Goal: Task Accomplishment & Management: Complete application form

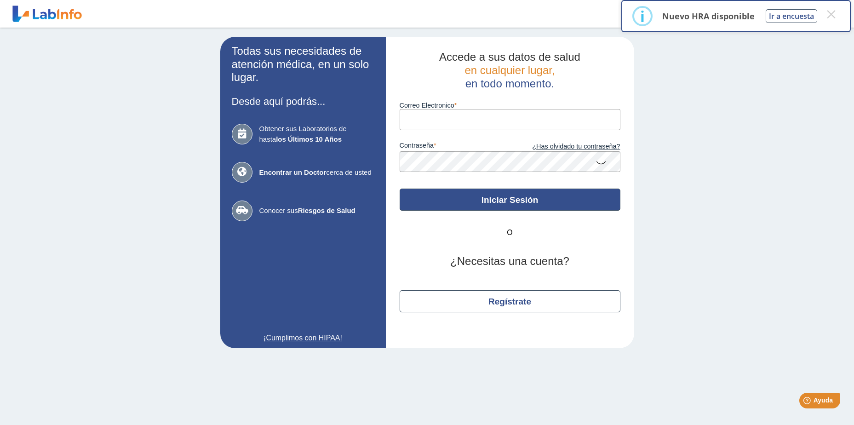
type input "pedro.mounier@ddec.pr.gov"
click at [514, 205] on button "Iniciar Sesión" at bounding box center [510, 200] width 221 height 22
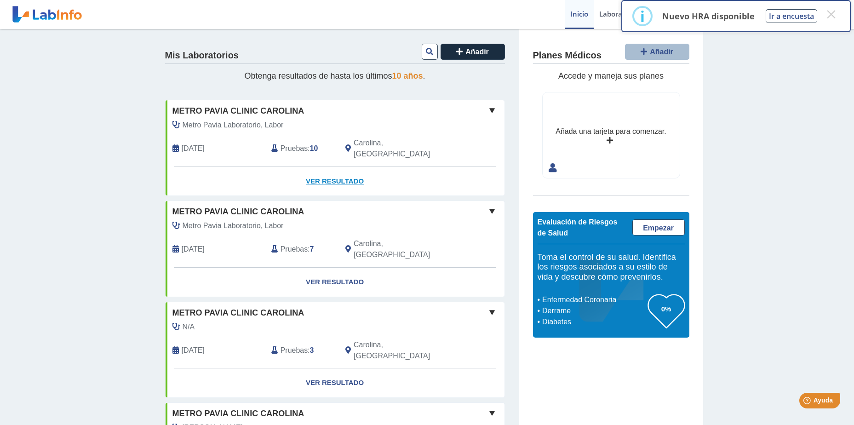
click at [340, 170] on link "Ver Resultado" at bounding box center [335, 181] width 339 height 29
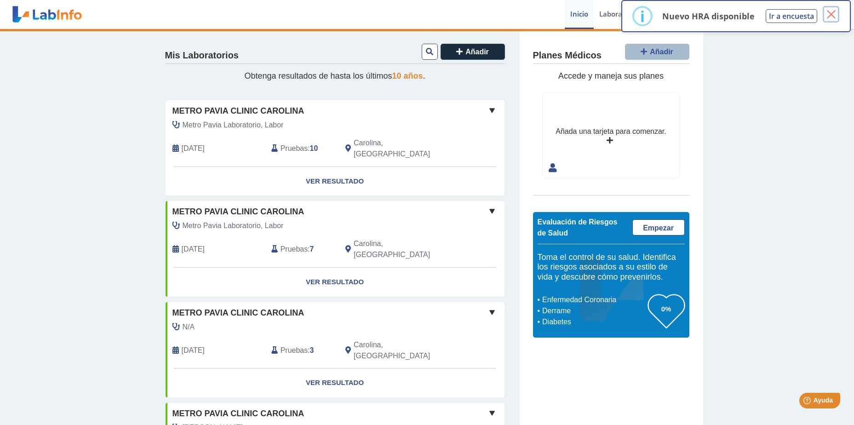
click at [834, 12] on button "×" at bounding box center [831, 14] width 17 height 17
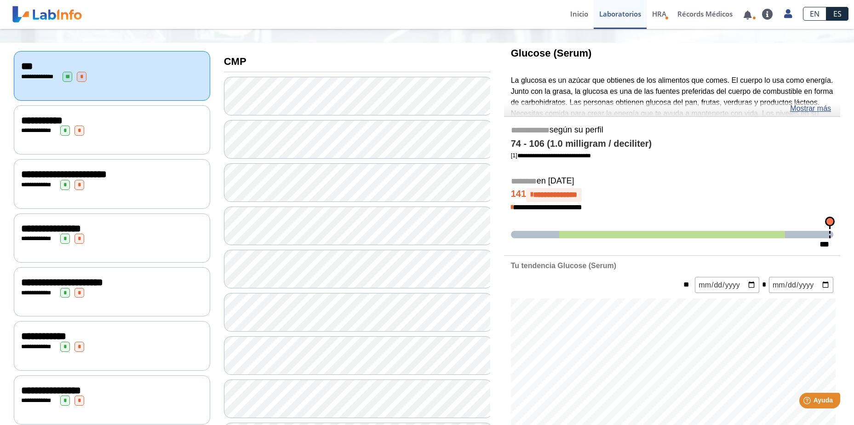
scroll to position [66, 0]
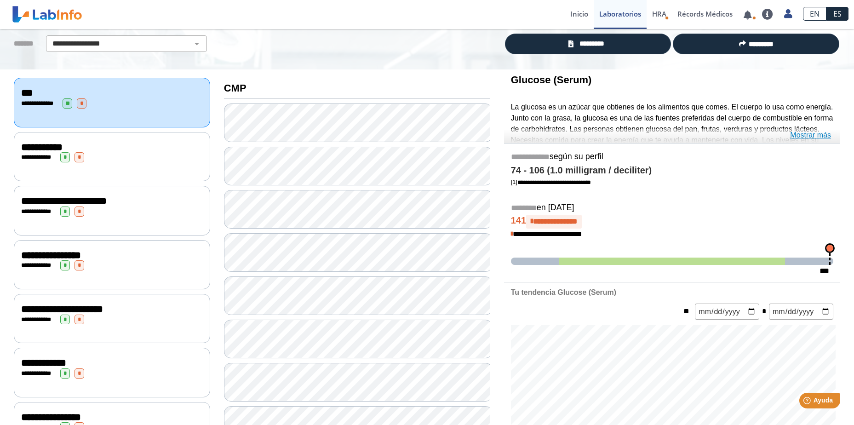
click at [822, 135] on link "Mostrar más" at bounding box center [810, 135] width 41 height 11
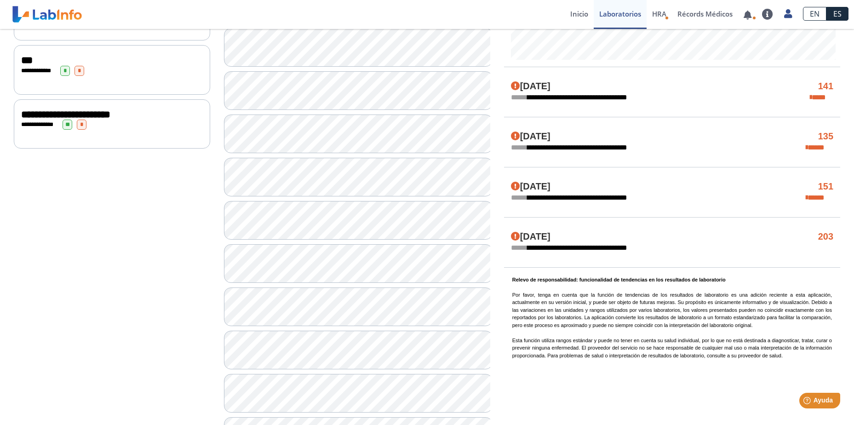
scroll to position [580, 0]
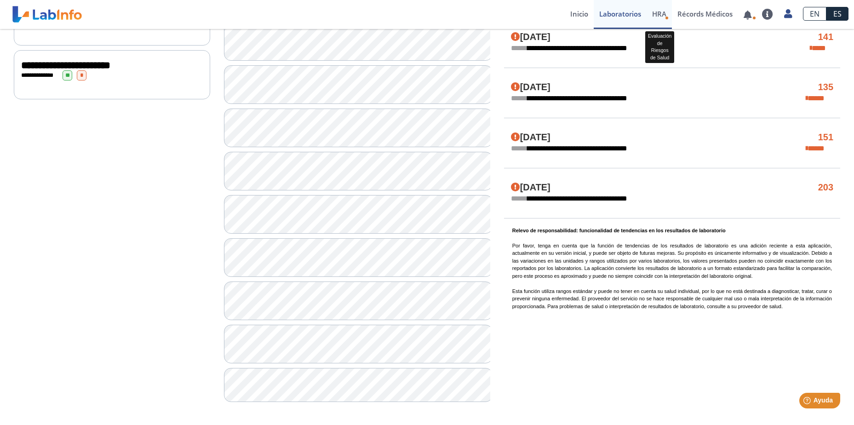
click at [664, 15] on span "HRA" at bounding box center [659, 13] width 14 height 9
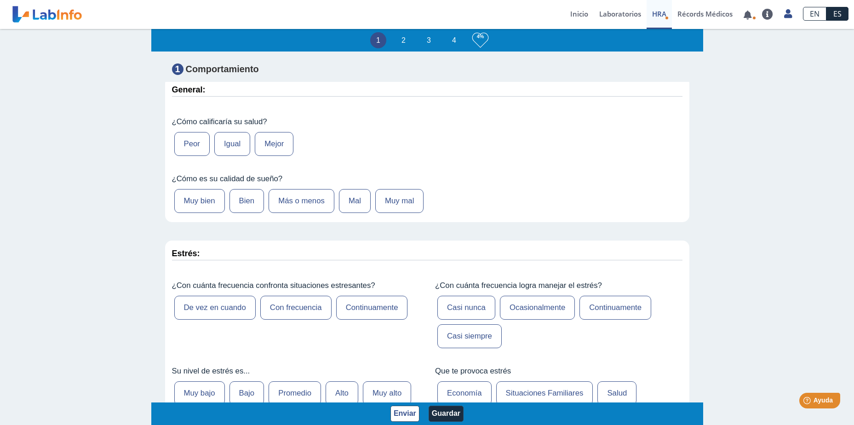
scroll to position [141, 0]
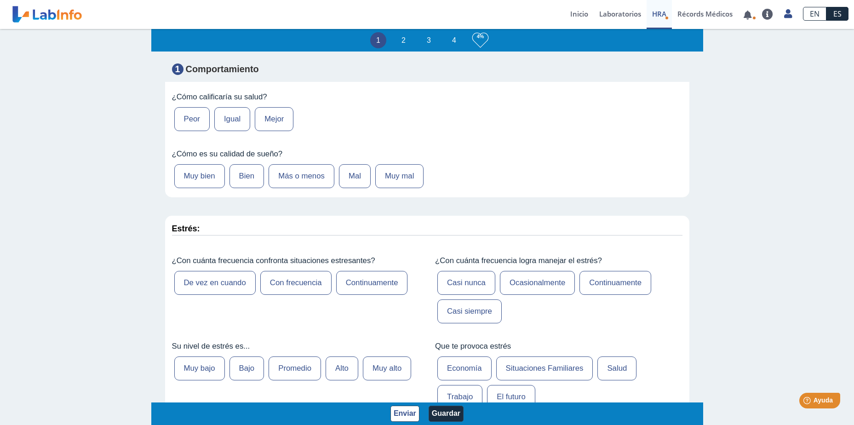
click at [278, 119] on label "Mejor" at bounding box center [274, 119] width 39 height 24
click at [0, 0] on input "Mejor" at bounding box center [0, 0] width 0 height 0
click at [351, 174] on label "Mal" at bounding box center [355, 176] width 32 height 24
click at [0, 0] on input "Mal" at bounding box center [0, 0] width 0 height 0
click at [296, 283] on label "Con frecuencia" at bounding box center [295, 283] width 71 height 24
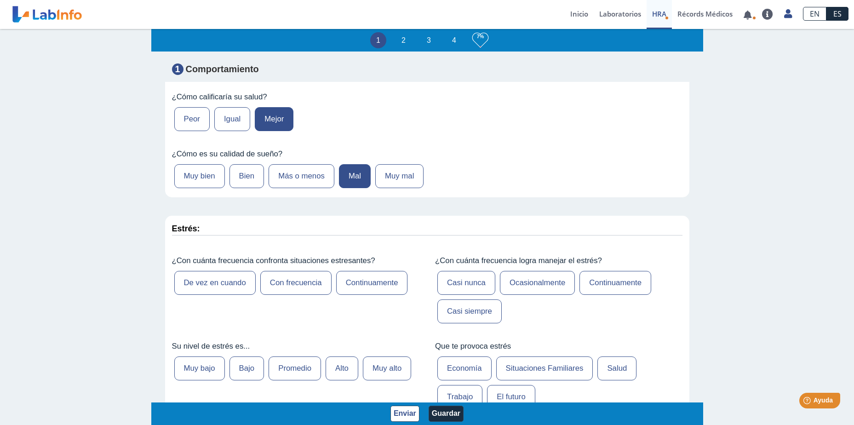
click at [0, 0] on input "Con frecuencia" at bounding box center [0, 0] width 0 height 0
click at [526, 284] on label "Ocasionalmente" at bounding box center [537, 283] width 75 height 24
click at [0, 0] on input "Ocasionalmente" at bounding box center [0, 0] width 0 height 0
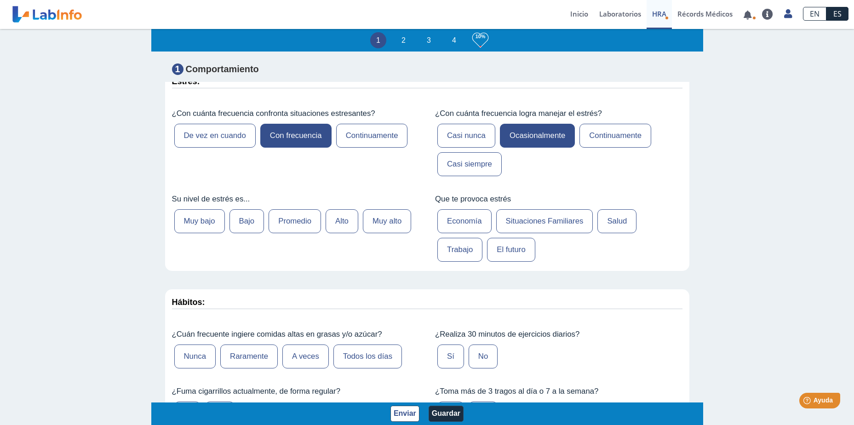
scroll to position [319, 0]
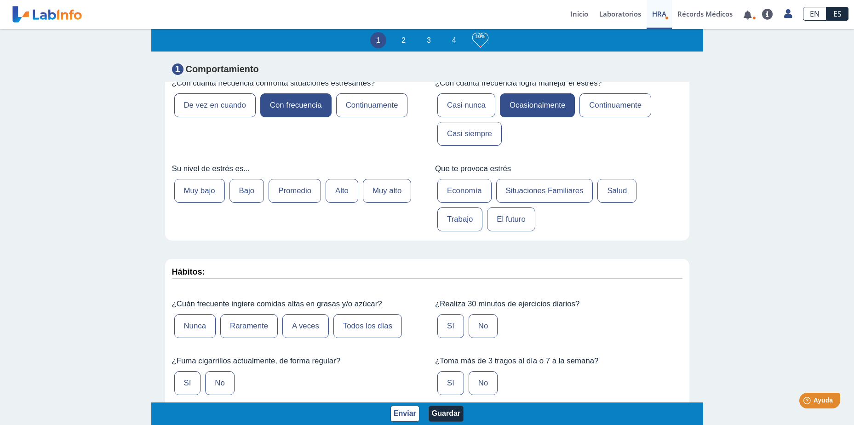
click at [336, 188] on label "Alto" at bounding box center [342, 191] width 33 height 24
click at [0, 0] on input "Alto" at bounding box center [0, 0] width 0 height 0
click at [557, 189] on label "Situaciones Familiares" at bounding box center [544, 191] width 97 height 24
click at [0, 0] on input "Situaciones Familiares" at bounding box center [0, 0] width 0 height 0
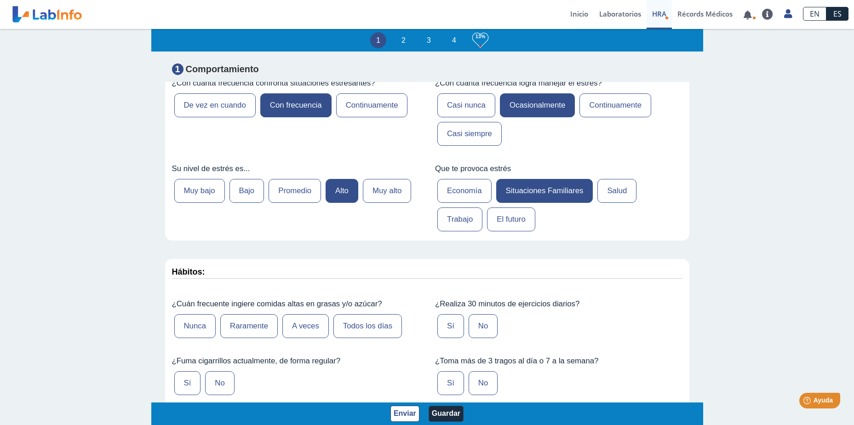
click at [455, 217] on label "Trabajo" at bounding box center [459, 219] width 45 height 24
click at [0, 0] on input "Trabajo" at bounding box center [0, 0] width 0 height 0
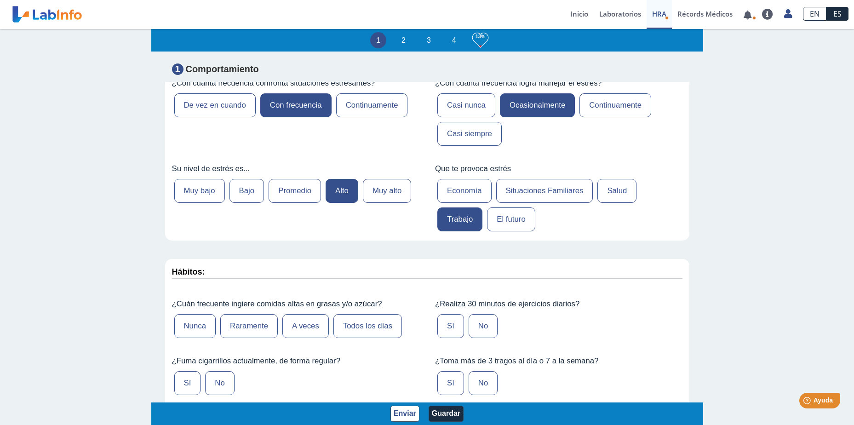
click at [541, 193] on label "Situaciones Familiares" at bounding box center [544, 191] width 97 height 24
click at [0, 0] on input "Situaciones Familiares" at bounding box center [0, 0] width 0 height 0
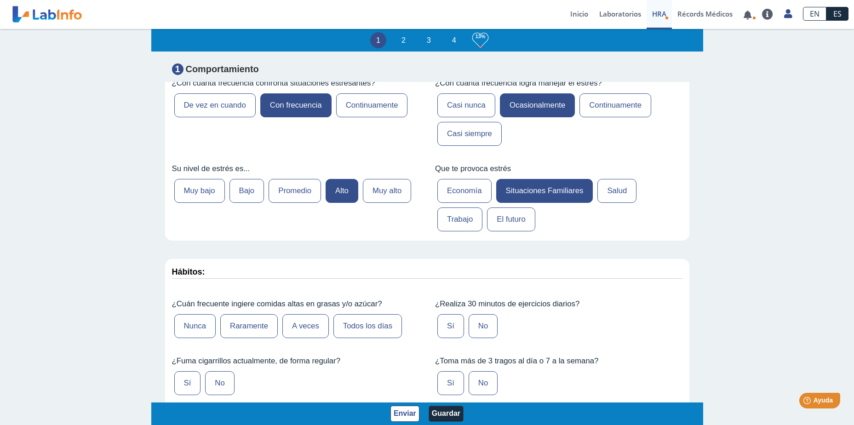
click at [253, 328] on label "Raramente" at bounding box center [248, 326] width 57 height 24
click at [0, 0] on input "Raramente" at bounding box center [0, 0] width 0 height 0
click at [454, 326] on label "Sí" at bounding box center [450, 326] width 27 height 24
click at [0, 0] on input "Sí" at bounding box center [0, 0] width 0 height 0
click at [215, 382] on label "No" at bounding box center [219, 383] width 29 height 24
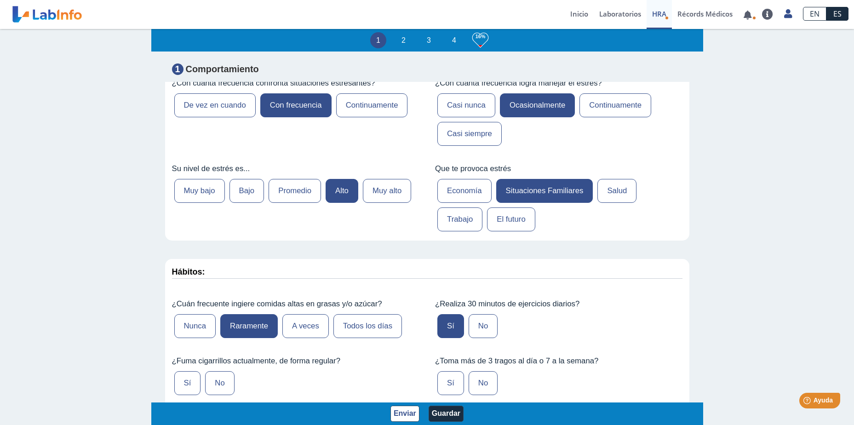
click at [0, 0] on input "No" at bounding box center [0, 0] width 0 height 0
click at [476, 385] on label "No" at bounding box center [483, 383] width 29 height 24
click at [0, 0] on input "No" at bounding box center [0, 0] width 0 height 0
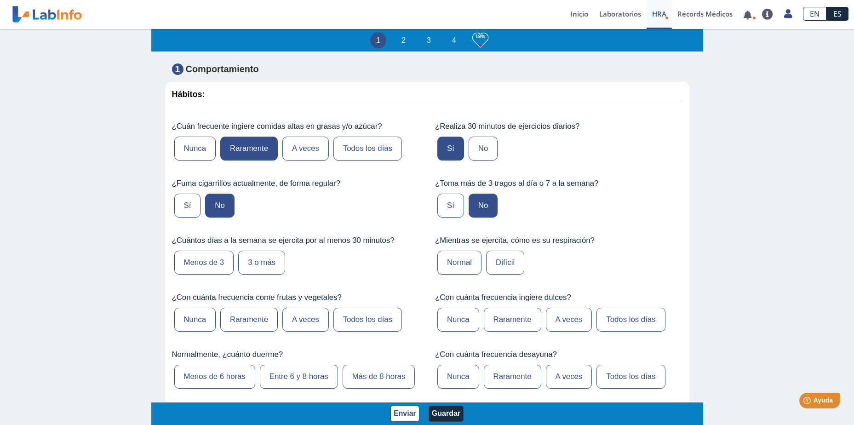
scroll to position [515, 0]
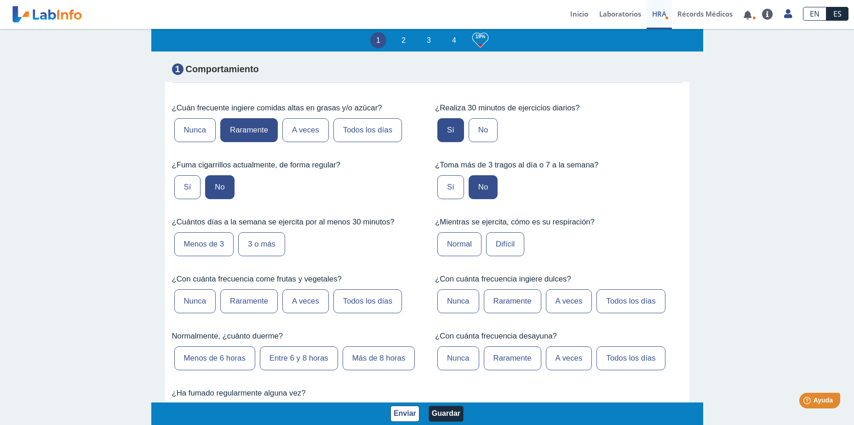
click at [203, 242] on label "Menos de 3" at bounding box center [204, 244] width 60 height 24
click at [0, 0] on input "Menos de 3" at bounding box center [0, 0] width 0 height 0
click at [501, 241] on label "Difícil" at bounding box center [505, 244] width 38 height 24
click at [0, 0] on input "Difícil" at bounding box center [0, 0] width 0 height 0
click at [316, 305] on label "A veces" at bounding box center [305, 301] width 46 height 24
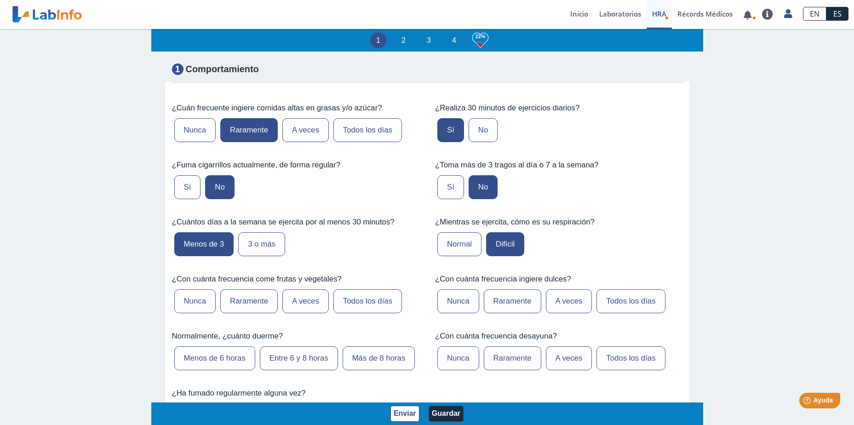
click at [0, 0] on input "A veces" at bounding box center [0, 0] width 0 height 0
click at [502, 295] on label "Raramente" at bounding box center [512, 301] width 57 height 24
click at [0, 0] on input "Raramente" at bounding box center [0, 0] width 0 height 0
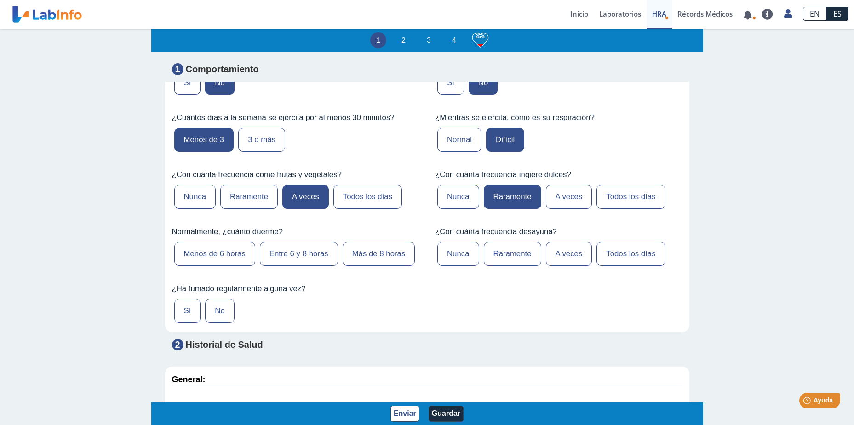
scroll to position [644, 0]
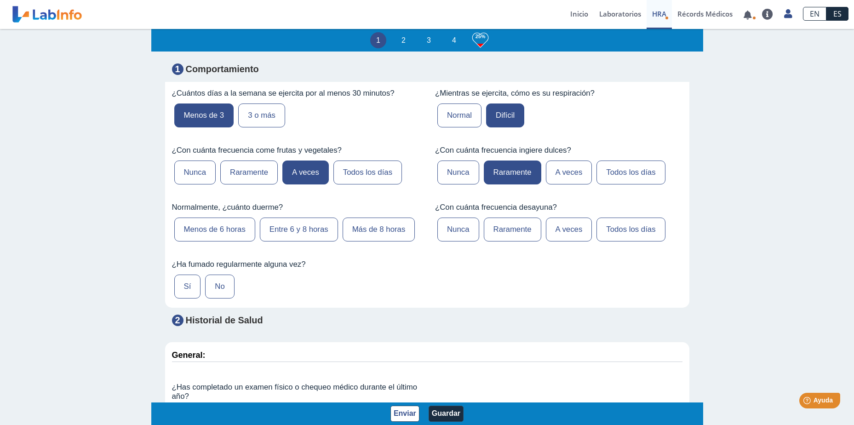
click at [214, 234] on label "Menos de 6 horas" at bounding box center [214, 230] width 81 height 24
click at [0, 0] on input "Menos de 6 horas" at bounding box center [0, 0] width 0 height 0
click at [624, 230] on label "Todos los días" at bounding box center [631, 230] width 69 height 24
click at [0, 0] on input "Todos los días" at bounding box center [0, 0] width 0 height 0
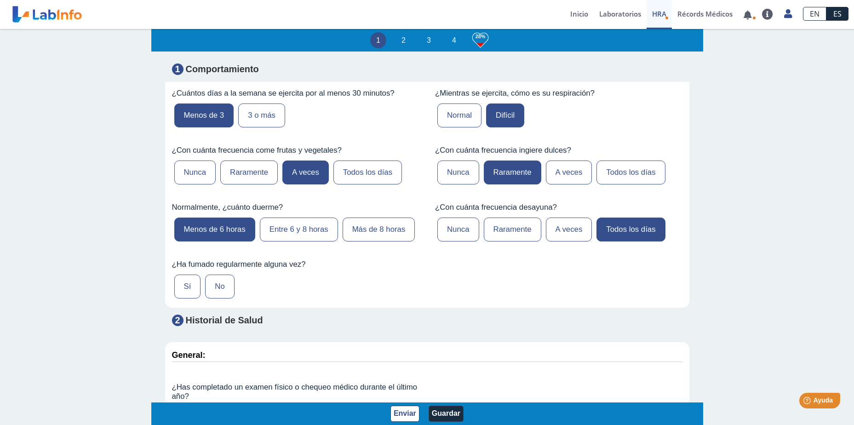
click at [186, 283] on label "Sí" at bounding box center [187, 287] width 27 height 24
click at [0, 0] on input "Sí" at bounding box center [0, 0] width 0 height 0
click at [187, 283] on label "Sí" at bounding box center [187, 287] width 27 height 24
drag, startPoint x: 187, startPoint y: 283, endPoint x: 220, endPoint y: 287, distance: 33.3
click at [220, 287] on label "No" at bounding box center [219, 287] width 29 height 24
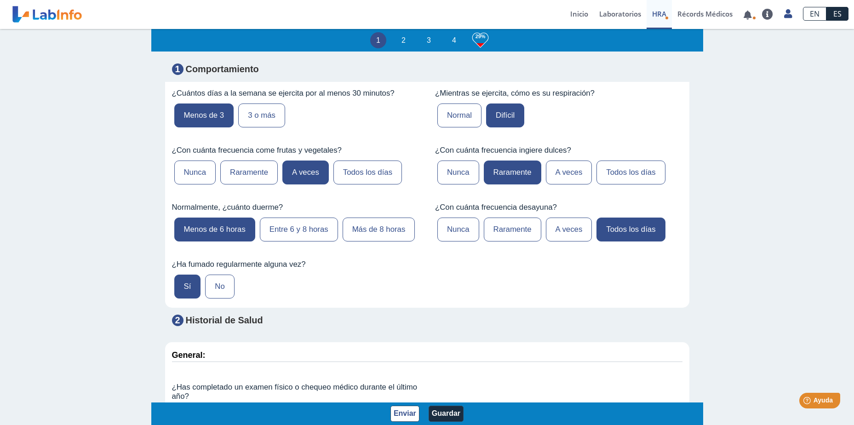
click at [0, 0] on input "No" at bounding box center [0, 0] width 0 height 0
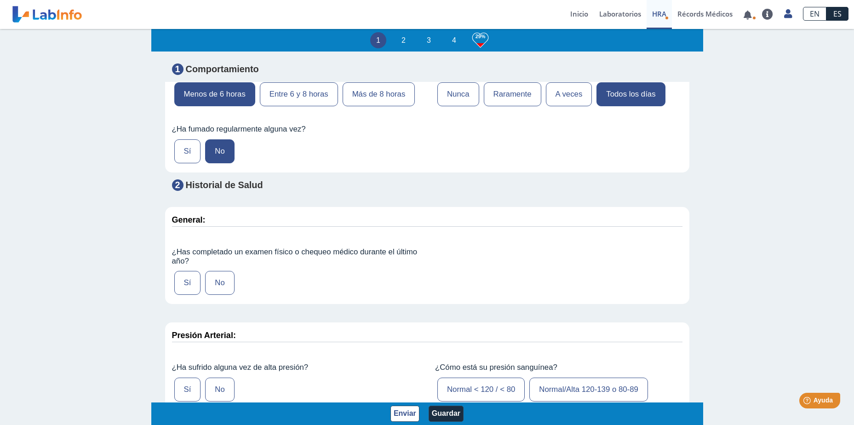
scroll to position [822, 0]
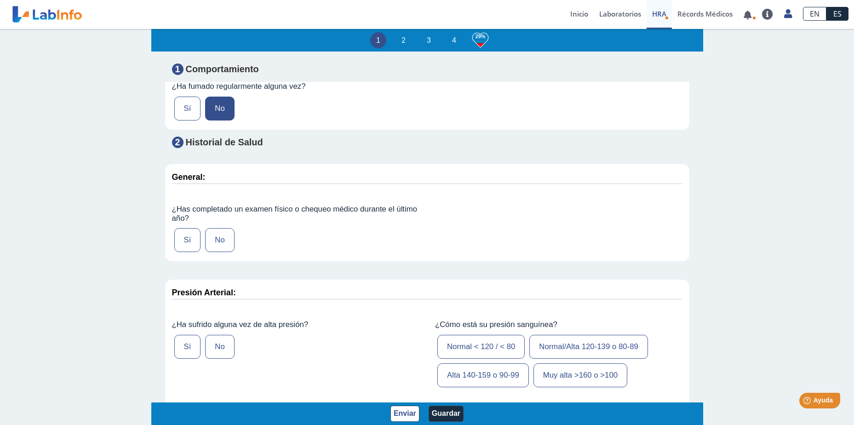
click at [182, 236] on label "Sí" at bounding box center [187, 240] width 27 height 24
click at [0, 0] on input "Sí" at bounding box center [0, 0] width 0 height 0
click at [188, 343] on label "Sí" at bounding box center [187, 347] width 27 height 24
click at [0, 0] on input "Sí" at bounding box center [0, 0] width 0 height 0
click at [569, 347] on label "Normal/Alta 120-139 o 80-89" at bounding box center [588, 347] width 119 height 24
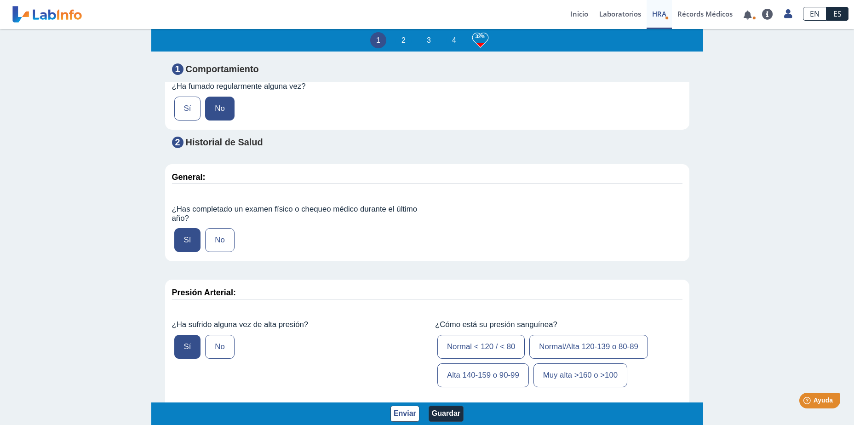
click at [0, 0] on input "Normal/Alta 120-139 o 80-89" at bounding box center [0, 0] width 0 height 0
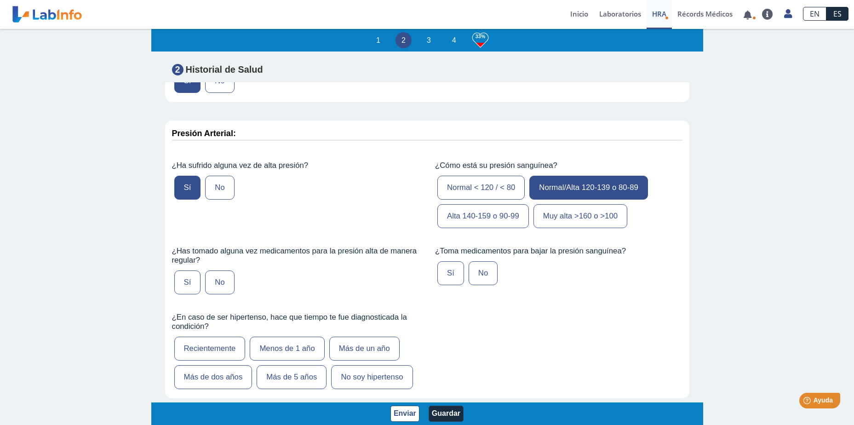
scroll to position [999, 0]
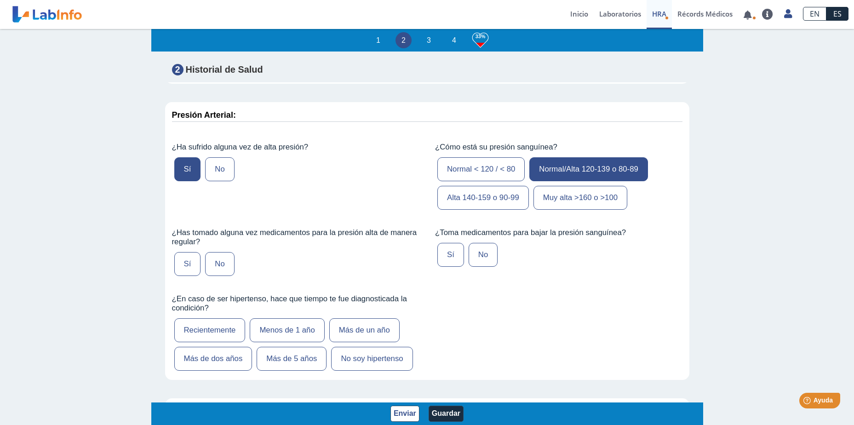
click at [184, 258] on label "Sí" at bounding box center [187, 264] width 27 height 24
click at [444, 254] on label "Sí" at bounding box center [450, 255] width 27 height 24
click at [0, 0] on input "Sí" at bounding box center [0, 0] width 0 height 0
click at [293, 360] on label "Más de 5 años" at bounding box center [292, 359] width 70 height 24
click at [0, 0] on input "Más de 5 años" at bounding box center [0, 0] width 0 height 0
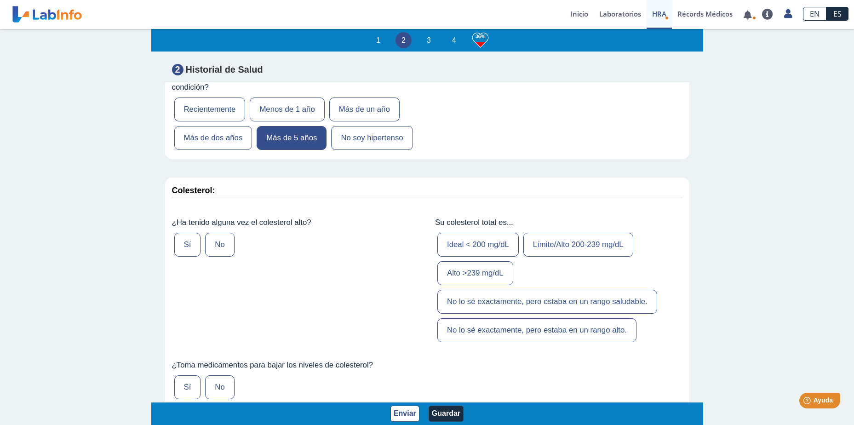
scroll to position [1226, 0]
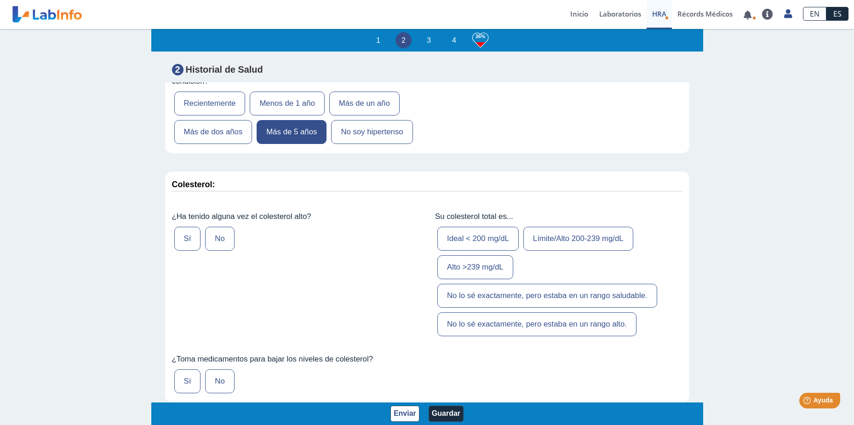
click at [176, 241] on label "Sí" at bounding box center [187, 239] width 27 height 24
click at [0, 0] on input "Sí" at bounding box center [0, 0] width 0 height 0
click at [488, 237] on label "Ideal < 200 mg/dL" at bounding box center [477, 239] width 81 height 24
click at [0, 0] on input "Ideal < 200 mg/dL" at bounding box center [0, 0] width 0 height 0
click at [186, 381] on label "Sí" at bounding box center [187, 381] width 27 height 24
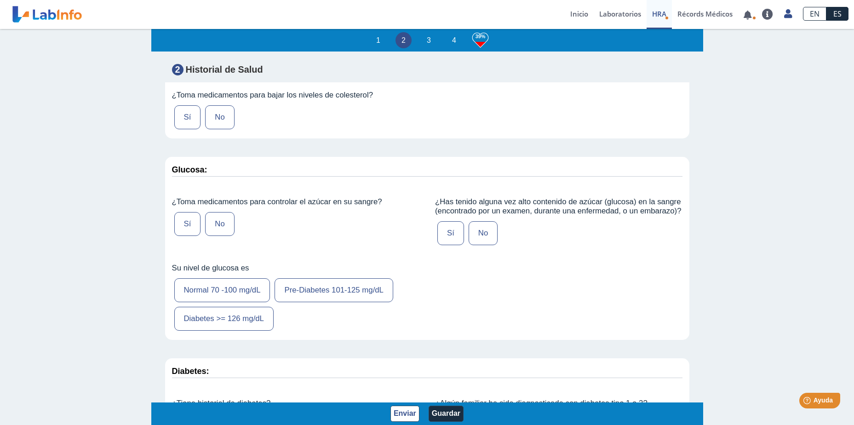
scroll to position [1514, 0]
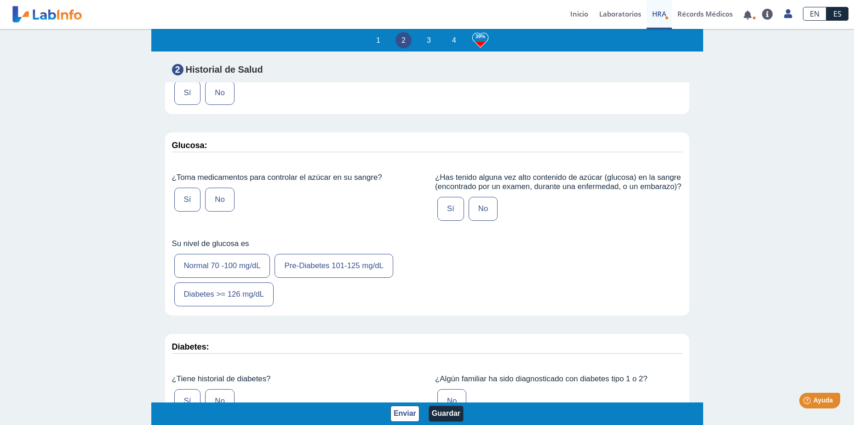
click at [183, 197] on label "Sí" at bounding box center [187, 200] width 27 height 24
click at [0, 0] on input "Sí" at bounding box center [0, 0] width 0 height 0
click at [443, 203] on label "Sí" at bounding box center [450, 209] width 27 height 24
click at [0, 0] on input "Sí" at bounding box center [0, 0] width 0 height 0
click at [198, 296] on label "Diabetes >= 126 mg/dL" at bounding box center [223, 294] width 99 height 24
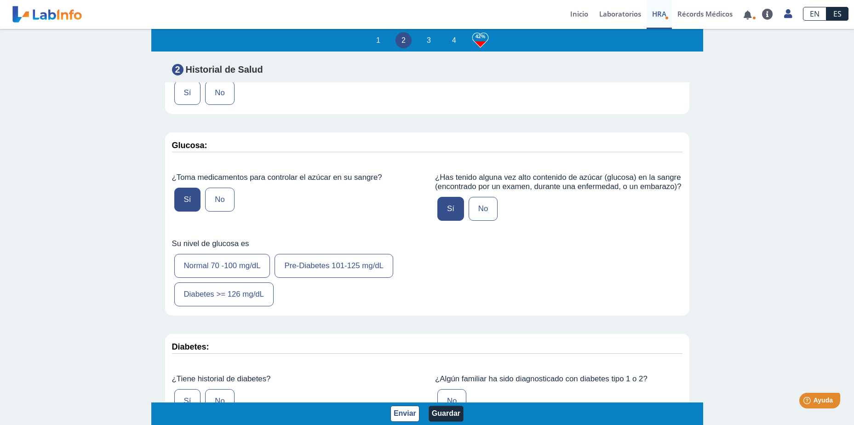
click at [0, 0] on input "Diabetes >= 126 mg/dL" at bounding box center [0, 0] width 0 height 0
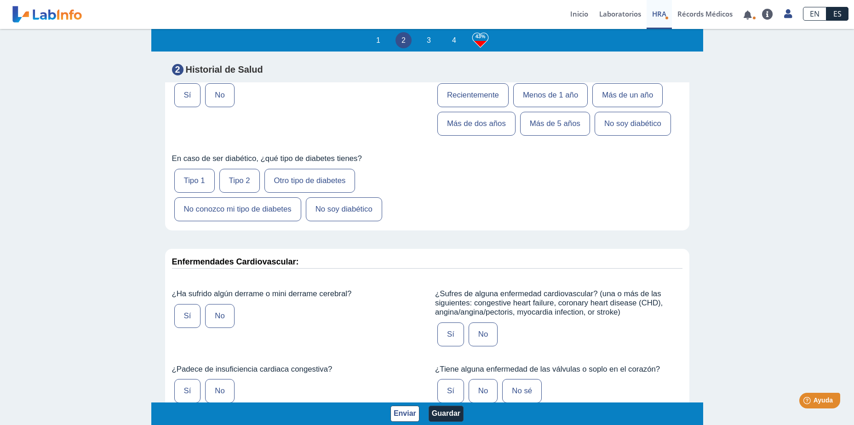
scroll to position [1958, 0]
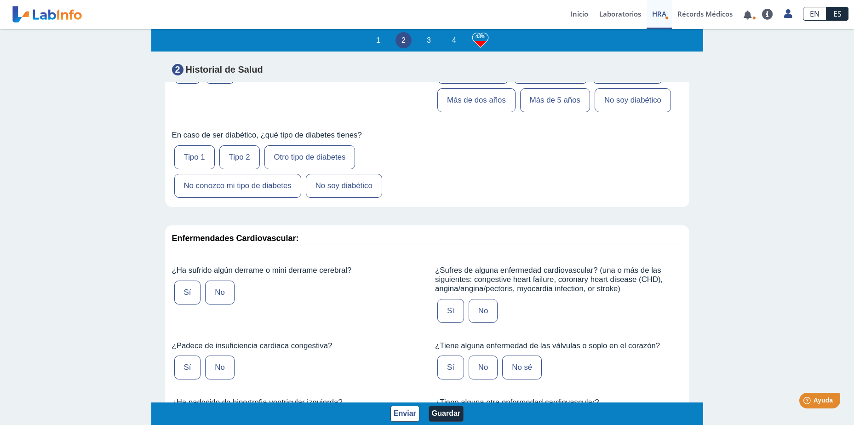
click at [240, 145] on label "Tipo 2" at bounding box center [239, 157] width 40 height 24
click at [0, 0] on input "Tipo 2" at bounding box center [0, 0] width 0 height 0
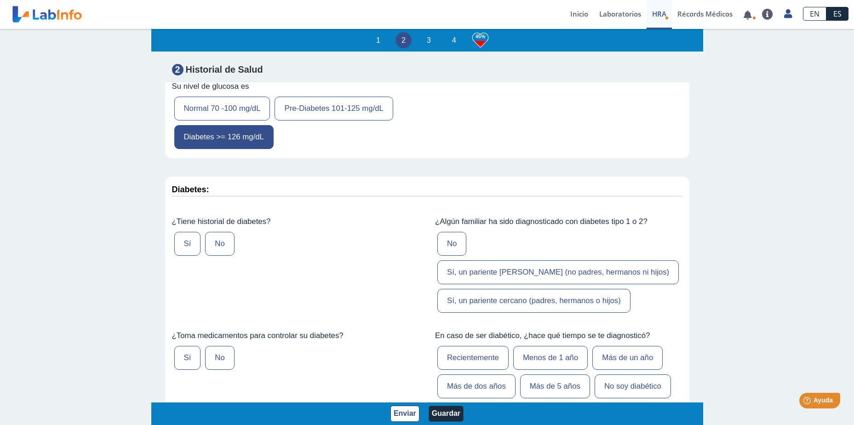
scroll to position [1678, 0]
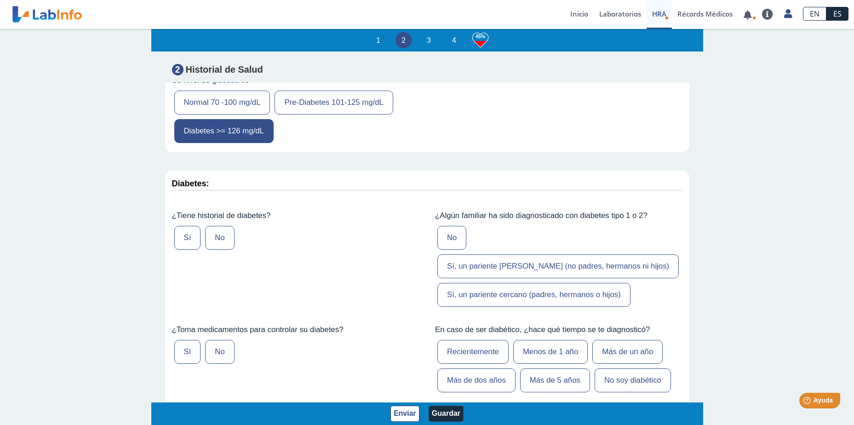
click at [188, 236] on label "Sí" at bounding box center [187, 238] width 27 height 24
click at [0, 0] on input "Sí" at bounding box center [0, 0] width 0 height 0
click at [186, 340] on label "Sí" at bounding box center [187, 352] width 27 height 24
click at [0, 0] on input "Sí" at bounding box center [0, 0] width 0 height 0
click at [519, 283] on label "Sí, un pariente cercano (padres, hermanos o hijos)" at bounding box center [533, 295] width 193 height 24
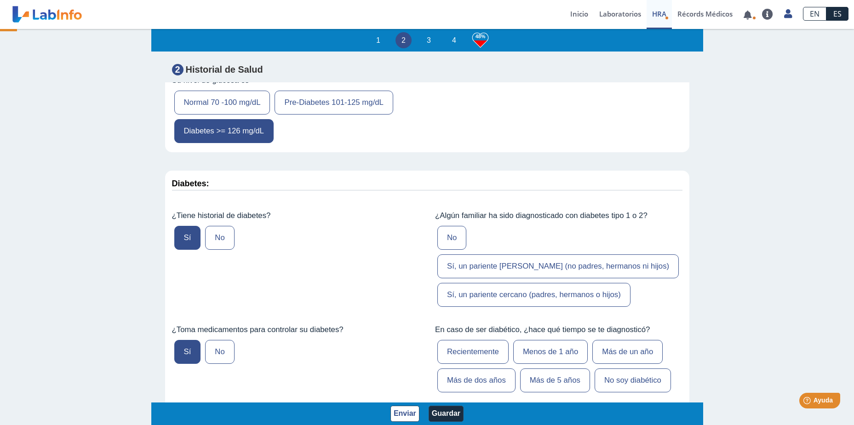
click at [0, 0] on input "Sí, un pariente cercano (padres, hermanos o hijos)" at bounding box center [0, 0] width 0 height 0
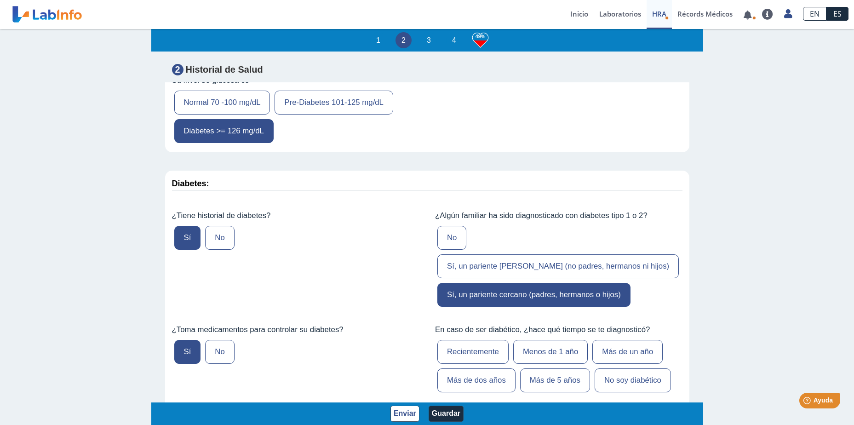
click at [547, 368] on label "Más de 5 años" at bounding box center [555, 380] width 70 height 24
click at [0, 0] on input "Más de 5 años" at bounding box center [0, 0] width 0 height 0
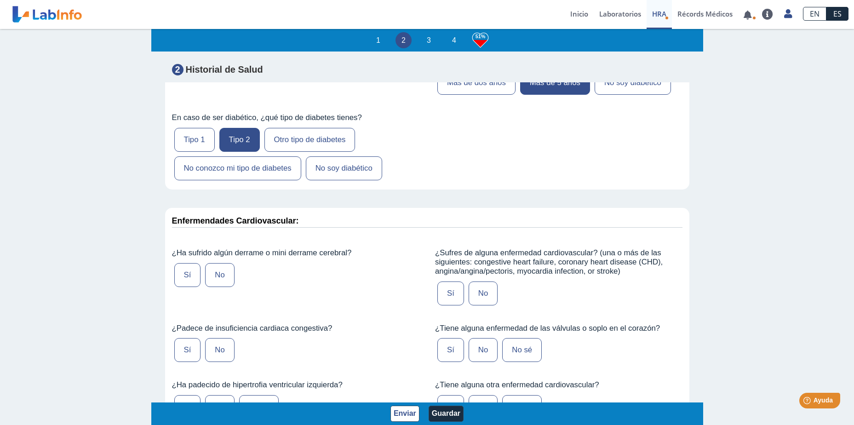
scroll to position [2016, 0]
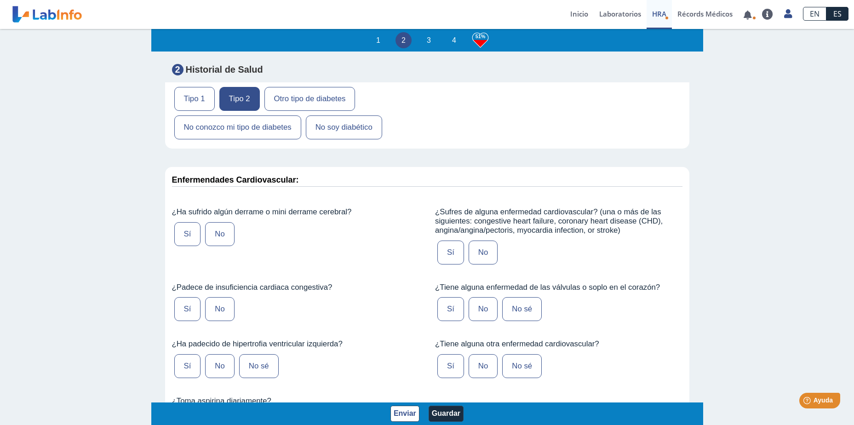
click at [223, 222] on label "No" at bounding box center [219, 234] width 29 height 24
click at [0, 0] on input "No" at bounding box center [0, 0] width 0 height 0
click at [209, 297] on label "No" at bounding box center [219, 309] width 29 height 24
click at [0, 0] on input "No" at bounding box center [0, 0] width 0 height 0
click at [255, 354] on label "No sé" at bounding box center [259, 366] width 40 height 24
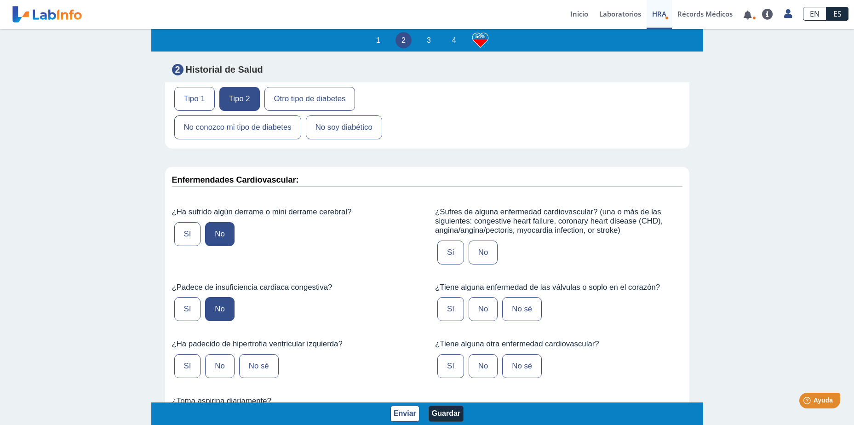
click at [0, 0] on input "No sé" at bounding box center [0, 0] width 0 height 0
click at [473, 241] on label "No" at bounding box center [483, 253] width 29 height 24
click at [0, 0] on input "No" at bounding box center [0, 0] width 0 height 0
click at [483, 297] on label "No" at bounding box center [483, 309] width 29 height 24
click at [0, 0] on input "No" at bounding box center [0, 0] width 0 height 0
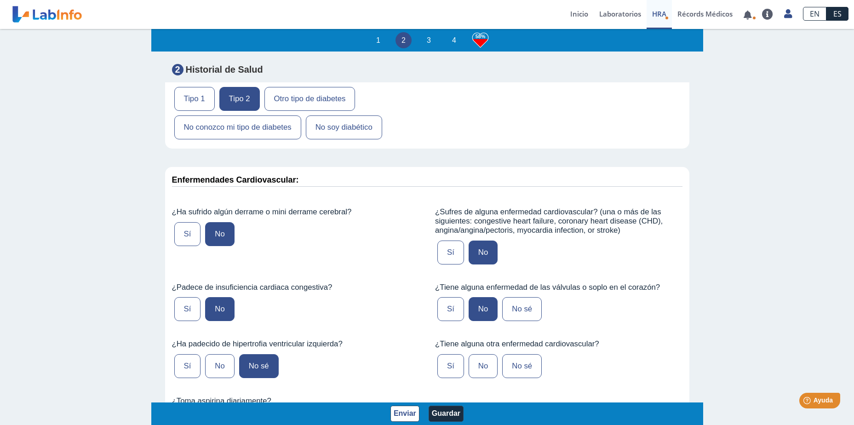
click at [479, 354] on label "No" at bounding box center [483, 366] width 29 height 24
click at [0, 0] on input "No" at bounding box center [0, 0] width 0 height 0
click at [185, 411] on label "Sí" at bounding box center [187, 423] width 27 height 24
click at [0, 0] on input "Sí" at bounding box center [0, 0] width 0 height 0
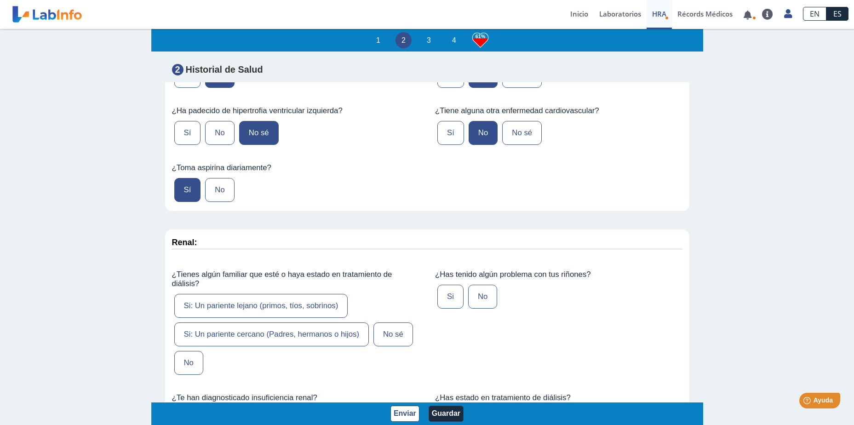
scroll to position [2286, 0]
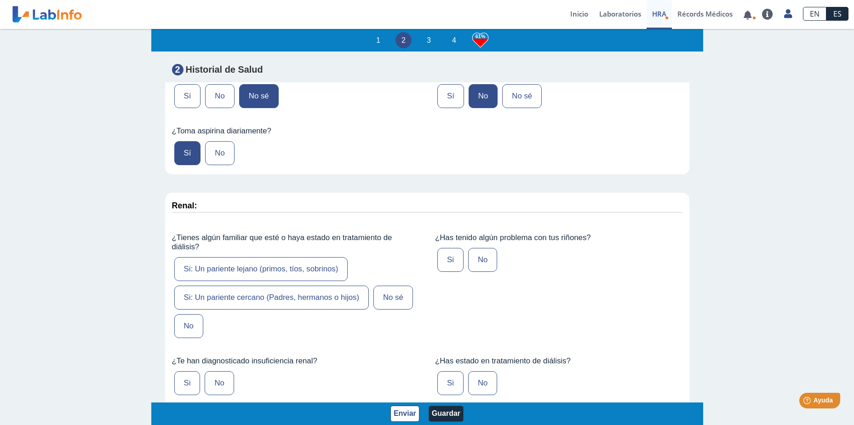
click at [185, 314] on label "No" at bounding box center [188, 326] width 29 height 24
click at [0, 0] on input "No" at bounding box center [0, 0] width 0 height 0
click at [477, 248] on label "No" at bounding box center [482, 260] width 29 height 24
click at [0, 0] on input "No" at bounding box center [0, 0] width 0 height 0
click at [213, 371] on label "No" at bounding box center [219, 383] width 29 height 24
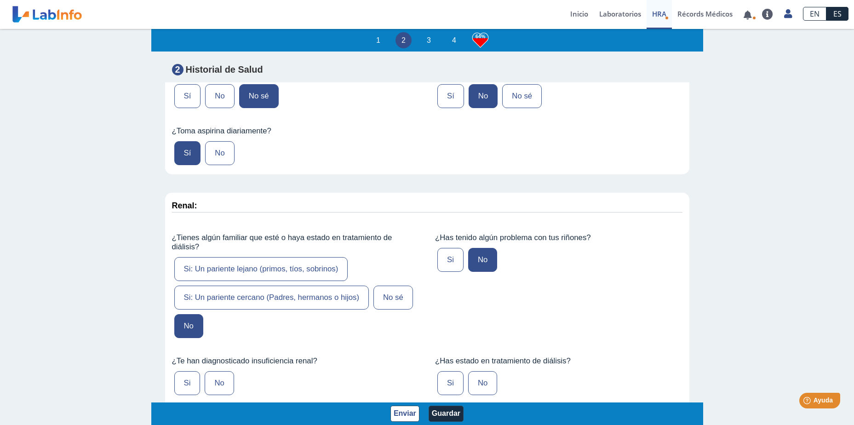
click at [0, 0] on input "No" at bounding box center [0, 0] width 0 height 0
click at [479, 371] on label "No" at bounding box center [482, 383] width 29 height 24
click at [0, 0] on input "No" at bounding box center [0, 0] width 0 height 0
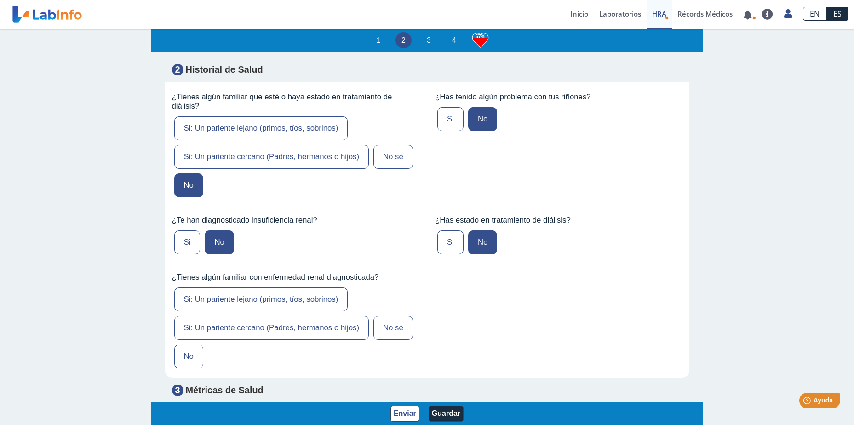
scroll to position [2476, 0]
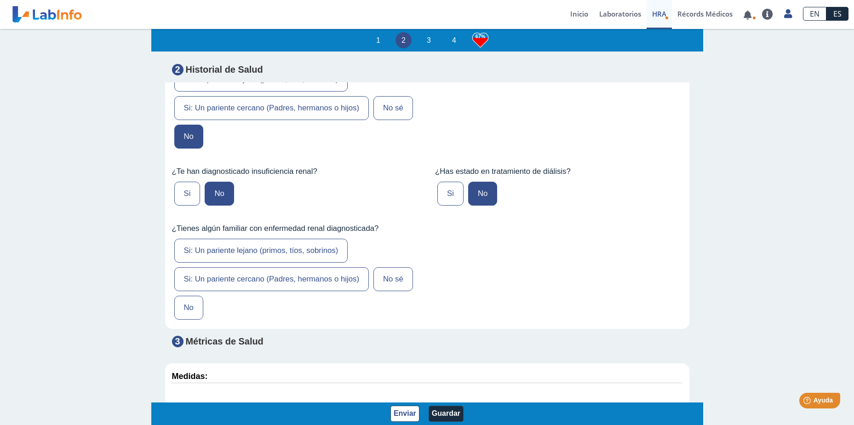
click at [186, 296] on label "No" at bounding box center [188, 308] width 29 height 24
click at [0, 0] on input "No" at bounding box center [0, 0] width 0 height 0
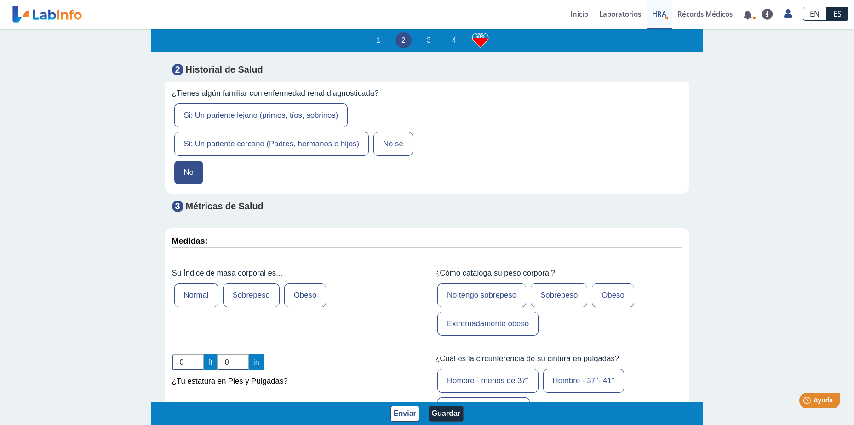
scroll to position [2666, 0]
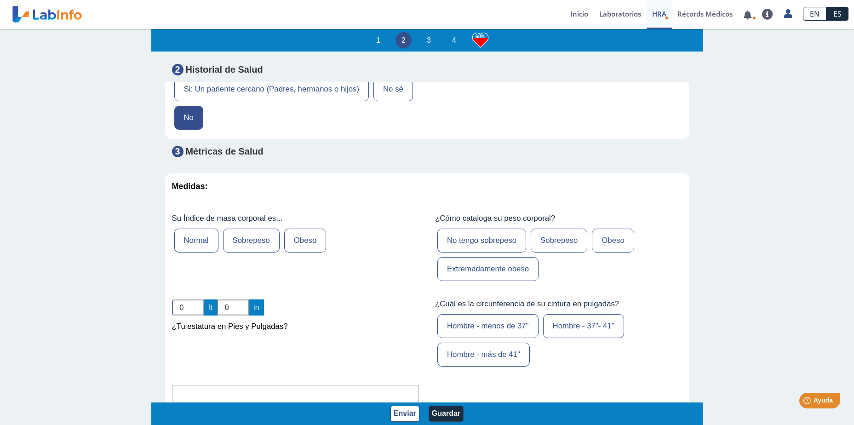
click at [248, 229] on label "Sobrepeso" at bounding box center [251, 241] width 57 height 24
click at [0, 0] on input "Sobrepeso" at bounding box center [0, 0] width 0 height 0
click at [553, 229] on label "Sobrepeso" at bounding box center [559, 241] width 57 height 24
click at [0, 0] on input "Sobrepeso" at bounding box center [0, 0] width 0 height 0
click at [196, 299] on input "1" at bounding box center [188, 307] width 32 height 16
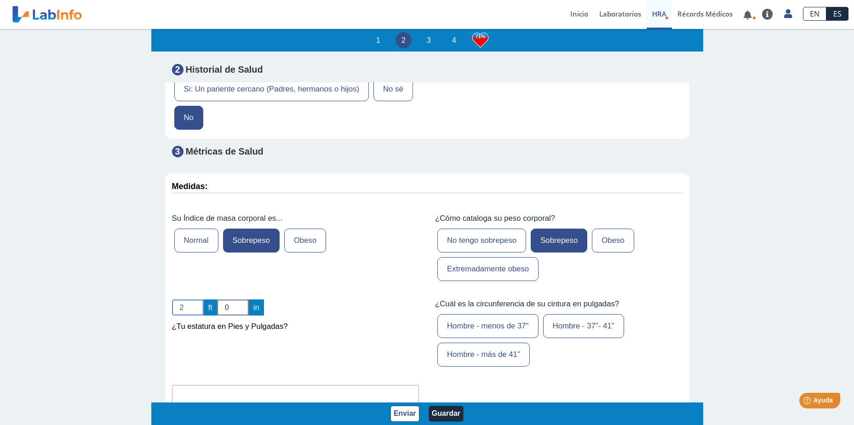
click at [196, 299] on input "2" at bounding box center [188, 307] width 32 height 16
click at [196, 299] on input "3" at bounding box center [188, 307] width 32 height 16
click at [196, 299] on input "4" at bounding box center [188, 307] width 32 height 16
type input "5"
click at [196, 299] on input "5" at bounding box center [188, 307] width 32 height 16
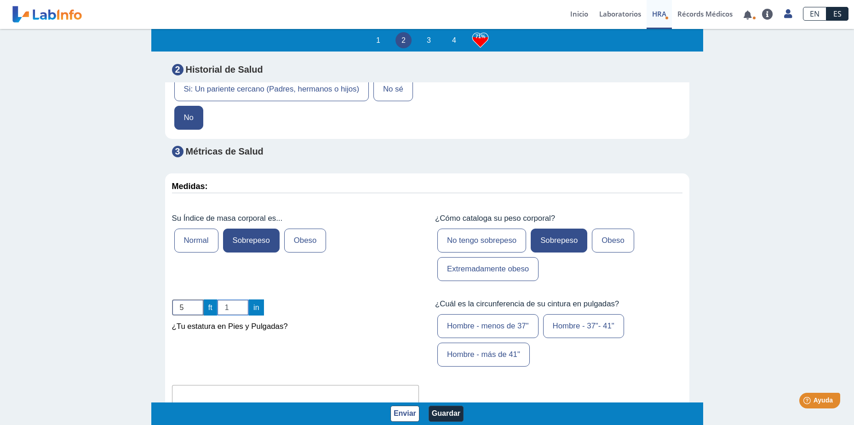
click at [244, 299] on input "1" at bounding box center [233, 307] width 32 height 16
click at [244, 299] on input "2" at bounding box center [233, 307] width 32 height 16
click at [244, 299] on input "3" at bounding box center [233, 307] width 32 height 16
click at [244, 299] on input "4" at bounding box center [233, 307] width 32 height 16
click at [244, 299] on input "5" at bounding box center [233, 307] width 32 height 16
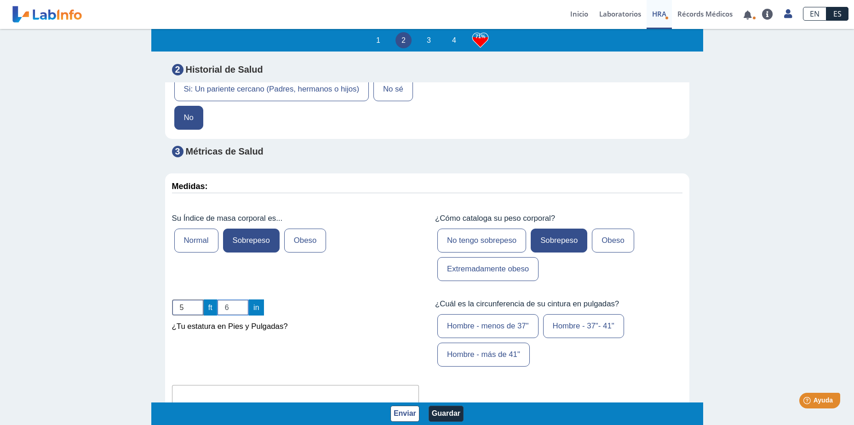
click at [244, 299] on input "6" at bounding box center [233, 307] width 32 height 16
click at [244, 299] on input "10" at bounding box center [233, 307] width 32 height 16
click at [244, 299] on input "11" at bounding box center [233, 307] width 32 height 16
click at [243, 299] on input "10" at bounding box center [233, 307] width 32 height 16
type input "9"
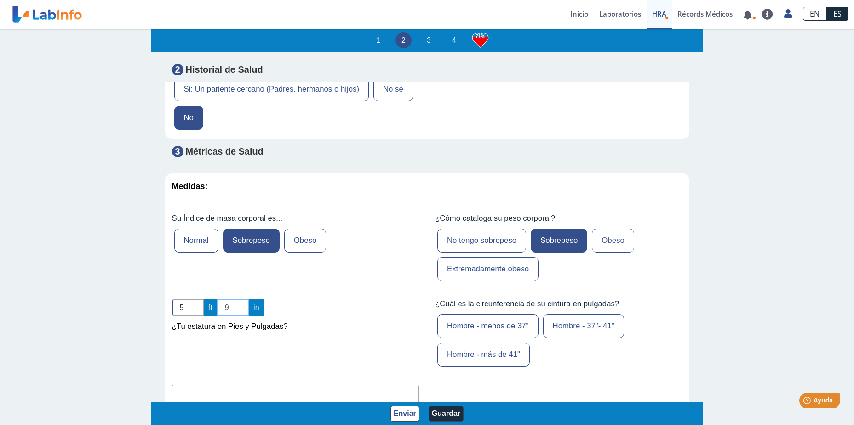
click at [243, 299] on input "9" at bounding box center [233, 307] width 32 height 16
click at [512, 314] on label "Hombre - menos de 37"" at bounding box center [487, 326] width 101 height 24
click at [0, 0] on input "Hombre - menos de 37"" at bounding box center [0, 0] width 0 height 0
click at [193, 385] on input "text" at bounding box center [295, 395] width 247 height 21
click at [192, 385] on input "text" at bounding box center [295, 395] width 247 height 21
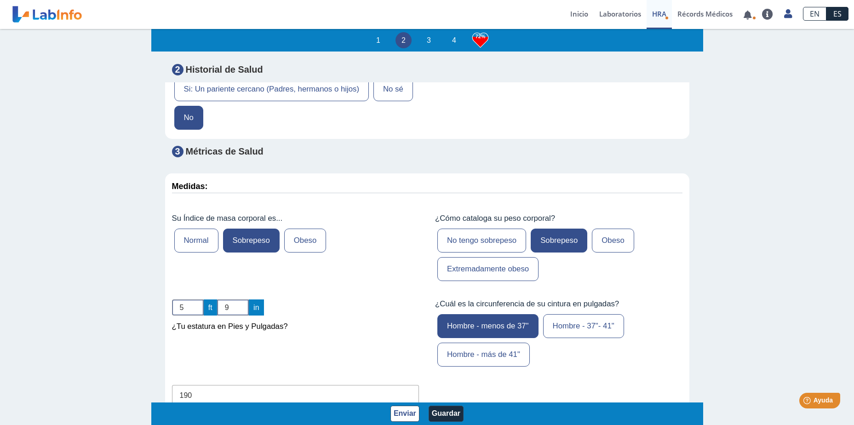
type input "190"
drag, startPoint x: 684, startPoint y: 397, endPoint x: 754, endPoint y: 411, distance: 71.2
click at [754, 411] on div "1 2 3 4 72% Evaluación de Riesgos de Salud Complete este cuestionario y descubr…" at bounding box center [427, 226] width 854 height 397
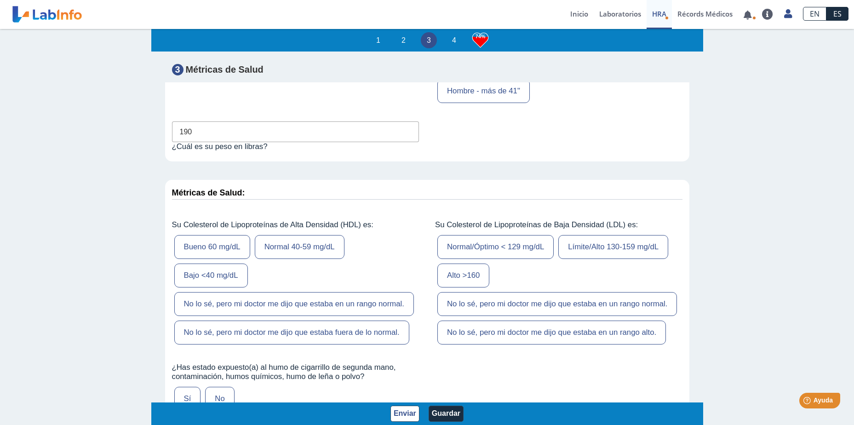
scroll to position [2948, 0]
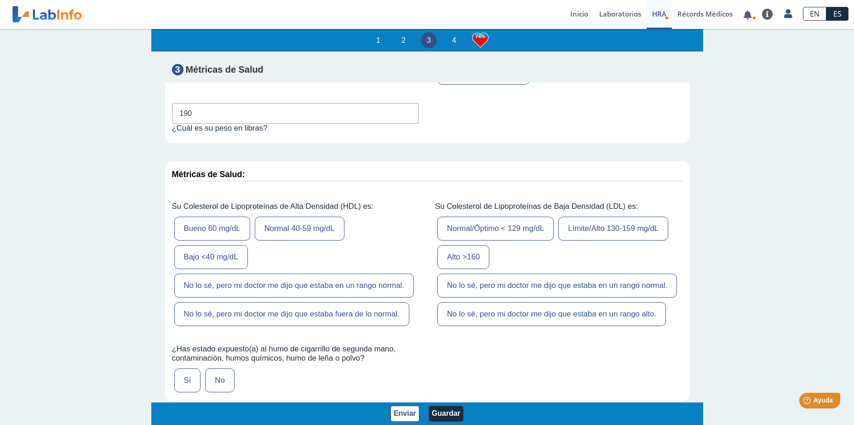
click at [328, 302] on label "No lo sé, pero mi doctor me dijo que estaba fuera de lo normal." at bounding box center [291, 314] width 235 height 24
click at [0, 0] on input "No lo sé, pero mi doctor me dijo que estaba fuera de lo normal." at bounding box center [0, 0] width 0 height 0
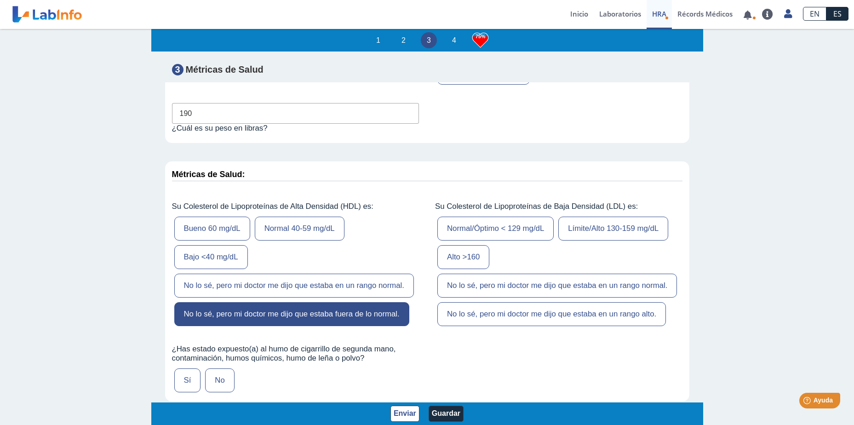
click at [537, 302] on label "No lo sé, pero mi doctor me dijo que estaba en un rango alto." at bounding box center [551, 314] width 229 height 24
click at [0, 0] on input "No lo sé, pero mi doctor me dijo que estaba en un rango alto." at bounding box center [0, 0] width 0 height 0
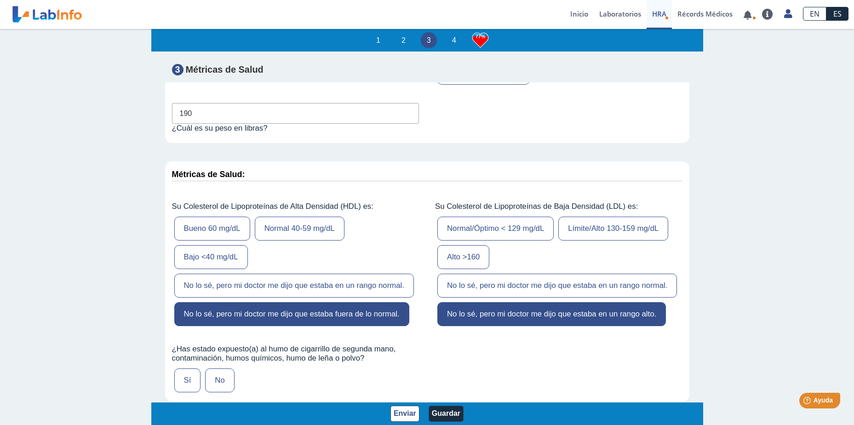
click at [225, 368] on label "No" at bounding box center [219, 380] width 29 height 24
click at [0, 0] on input "No" at bounding box center [0, 0] width 0 height 0
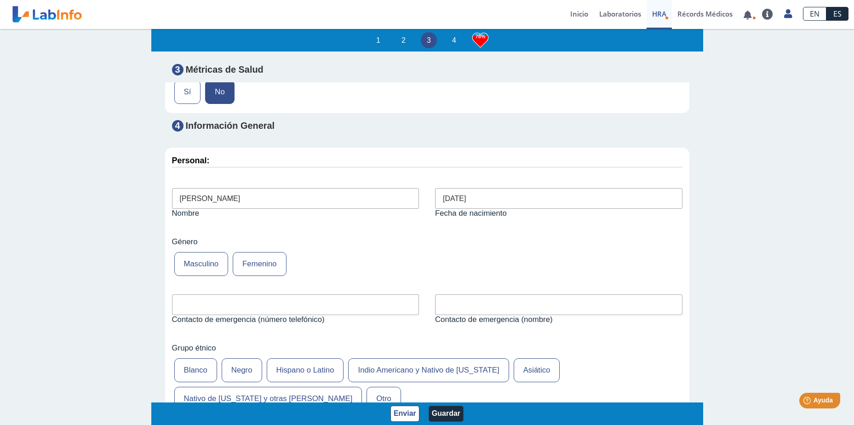
scroll to position [3249, 0]
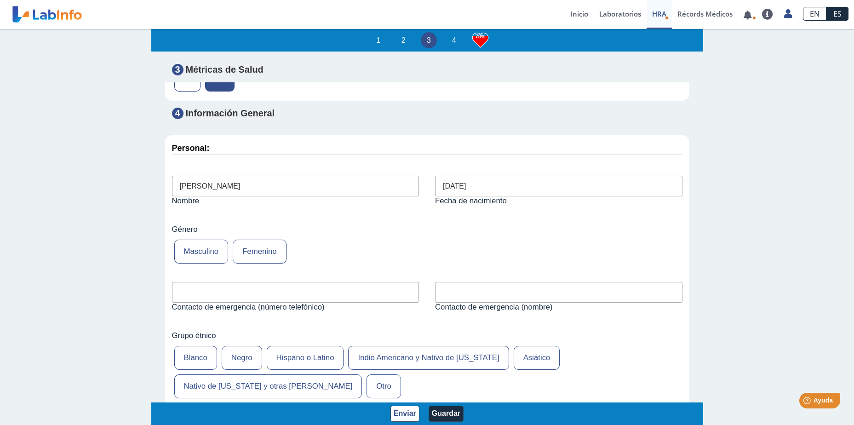
click at [191, 282] on input "text" at bounding box center [295, 292] width 247 height 21
click at [179, 282] on input "787 607-2252" at bounding box center [295, 292] width 247 height 21
click at [177, 282] on input "787 607-2252" at bounding box center [295, 292] width 247 height 21
type input "(787) 607-2252"
click at [446, 282] on input "text" at bounding box center [558, 292] width 247 height 21
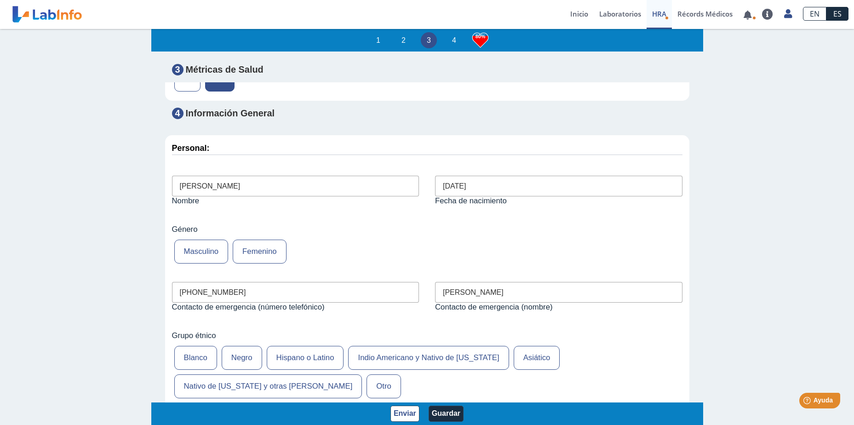
type input "Zoraida Fabregas Sotelo"
click at [185, 346] on label "Blanco" at bounding box center [195, 358] width 43 height 24
click at [0, 0] on input "Blanco" at bounding box center [0, 0] width 0 height 0
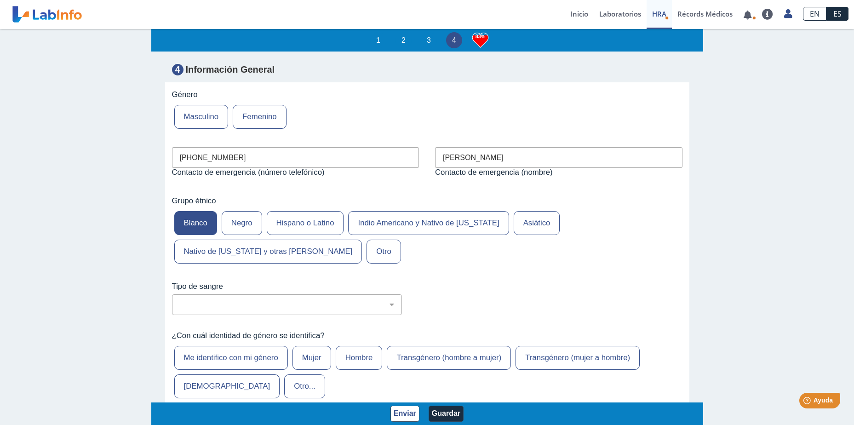
scroll to position [3414, 0]
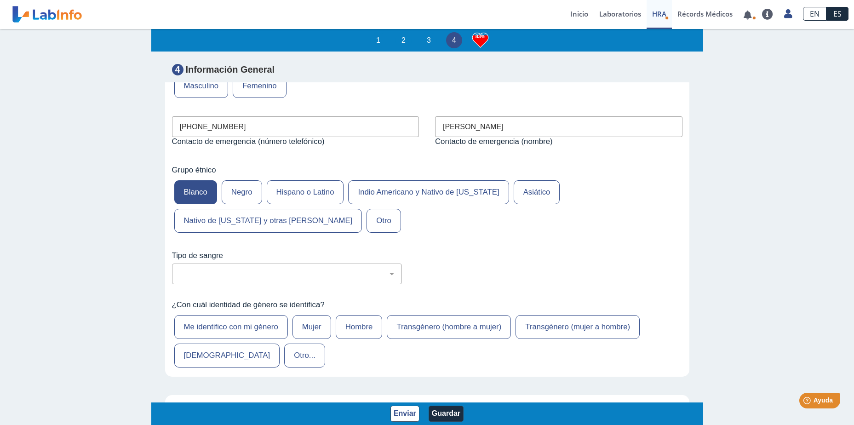
click at [352, 315] on label "Hombre" at bounding box center [359, 327] width 47 height 24
click at [0, 0] on input "Hombre" at bounding box center [0, 0] width 0 height 0
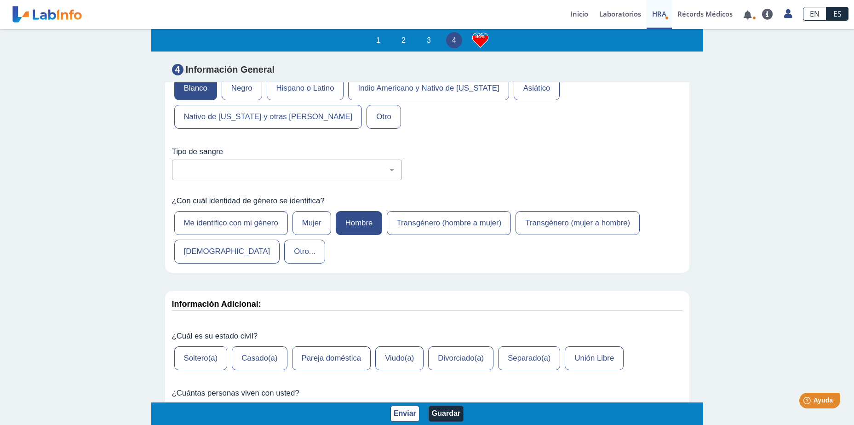
scroll to position [3561, 0]
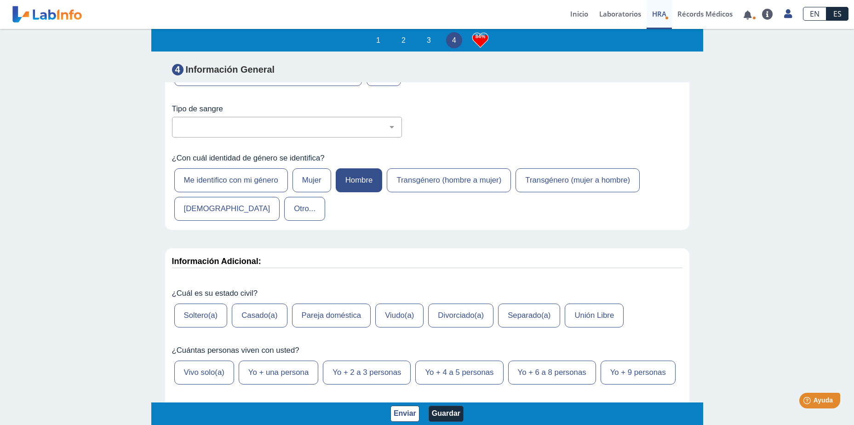
click at [460, 304] on label "Divorciado(a)" at bounding box center [460, 316] width 65 height 24
click at [0, 0] on input "Divorciado(a)" at bounding box center [0, 0] width 0 height 0
click at [194, 361] on label "Vivo solo(a)" at bounding box center [204, 373] width 60 height 24
click at [0, 0] on input "Vivo solo(a)" at bounding box center [0, 0] width 0 height 0
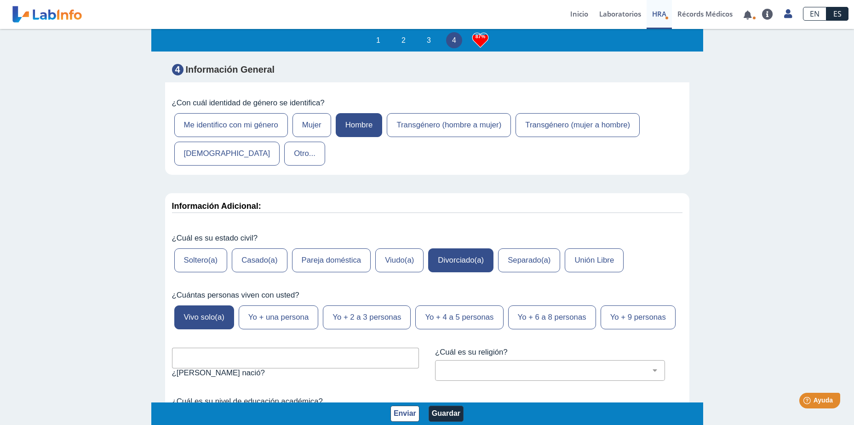
scroll to position [3653, 0]
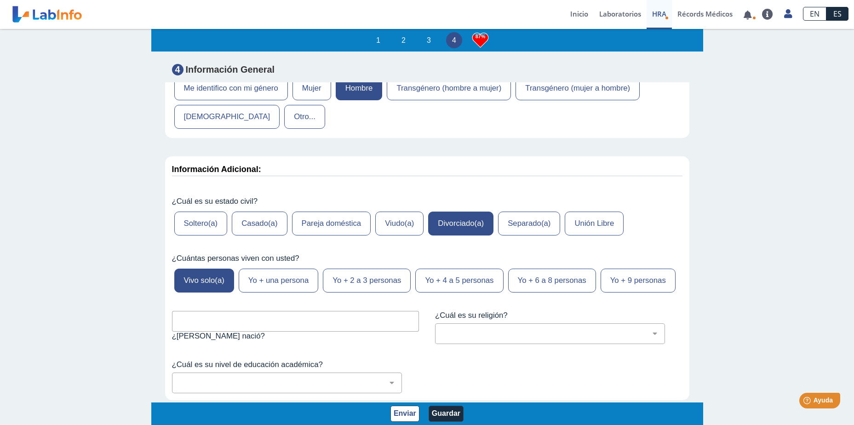
click at [180, 311] on input "text" at bounding box center [295, 321] width 247 height 21
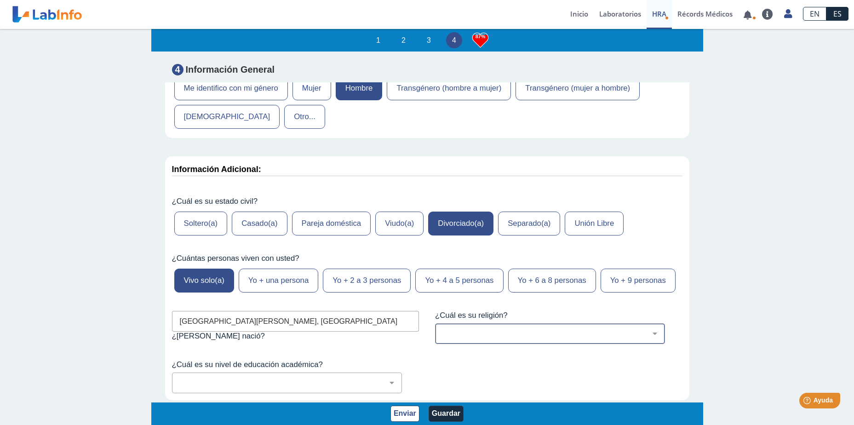
type input "San Juan, PR"
click at [650, 329] on select "Cristiano (cualquier denominación) Judío Ortodoxo Mormón Musulmán Adventista Te…" at bounding box center [554, 333] width 222 height 9
select select "1: 216"
click at [443, 329] on select "Cristiano (cualquier denominación) Judío Ortodoxo Mormón Musulmán Adventista Te…" at bounding box center [554, 333] width 222 height 9
click at [390, 379] on select "No fui a la escuela Escuela primaria Algo de escuela secundaria o equivalente s…" at bounding box center [291, 383] width 222 height 9
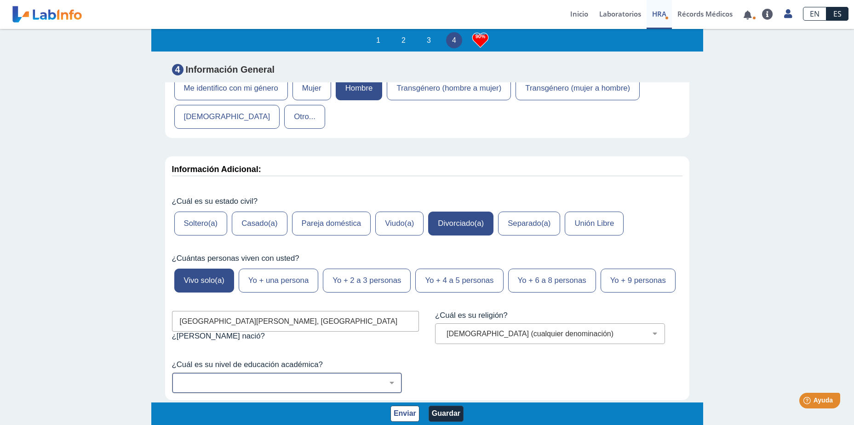
select select "7: 280"
click at [180, 379] on select "No fui a la escuela Escuela primaria Algo de escuela secundaria o equivalente s…" at bounding box center [291, 383] width 222 height 9
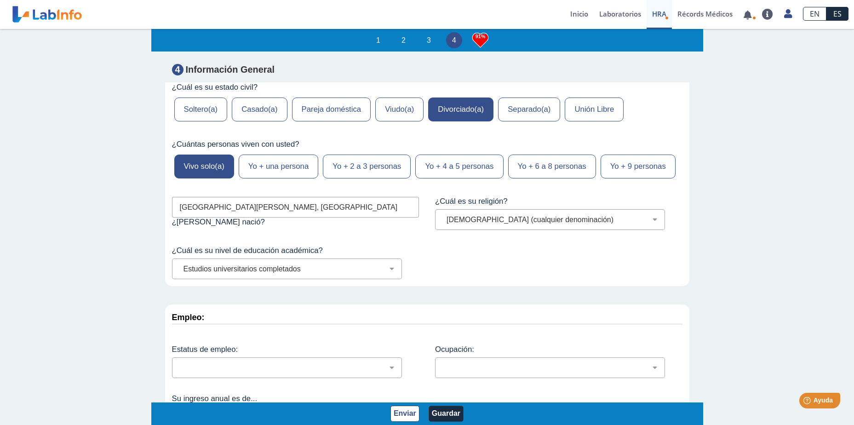
scroll to position [3770, 0]
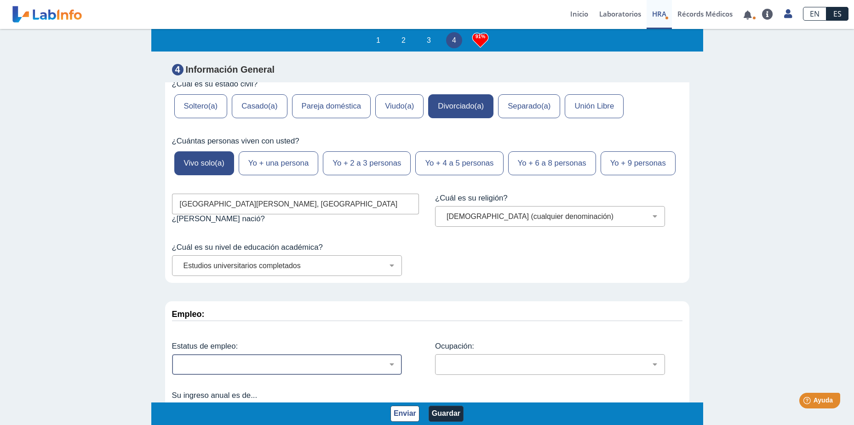
click at [387, 360] on select "Empleado a tiempo parcial Empleado a tiempo completo Servicio profesionales Sin…" at bounding box center [291, 364] width 222 height 9
select select "2: 134"
click at [180, 360] on select "Empleado a tiempo parcial Empleado a tiempo completo Servicio profesionales Sin…" at bounding box center [291, 364] width 222 height 9
click at [204, 301] on div "Empleo:" at bounding box center [427, 316] width 524 height 31
click at [221, 301] on div "Empleo:" at bounding box center [427, 316] width 524 height 31
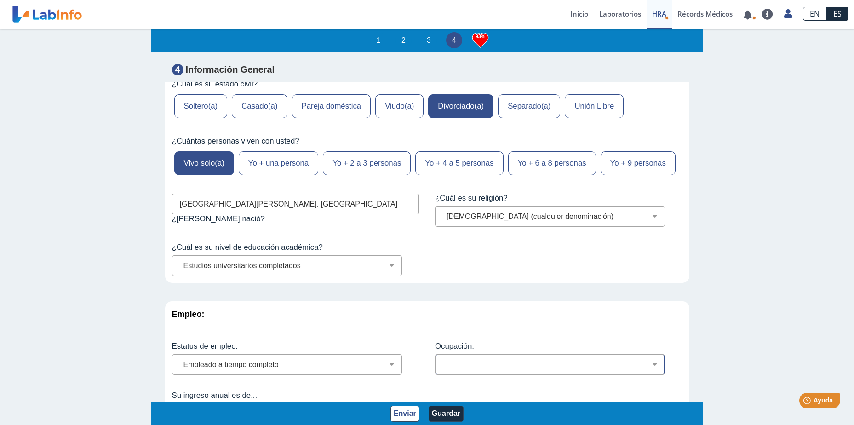
click at [648, 360] on select "Administración de empresas Servicios de protección Instalaciones, Reparaciones …" at bounding box center [554, 364] width 222 height 9
drag, startPoint x: 650, startPoint y: 336, endPoint x: 191, endPoint y: 382, distance: 461.4
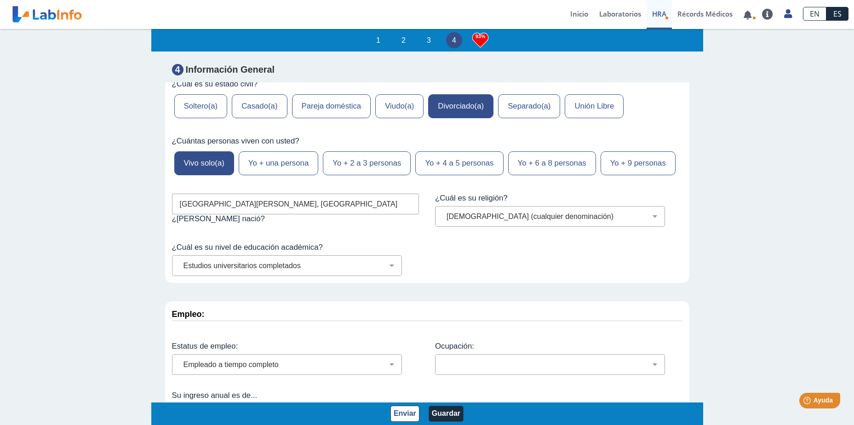
click at [191, 409] on select "Menos de $12,000 $12,000-$16,000 $16,000-$24,000 $24,000-$30,000 $30,000-$40,00…" at bounding box center [291, 413] width 222 height 9
select select "6: 148"
click at [180, 409] on select "Menos de $12,000 $12,000-$16,000 $16,000-$24,000 $24,000-$30,000 $30,000-$40,00…" at bounding box center [291, 413] width 222 height 9
click at [453, 360] on select "Administración de empresas Servicios de protección Instalaciones, Reparaciones …" at bounding box center [554, 364] width 222 height 9
select select "16: 183"
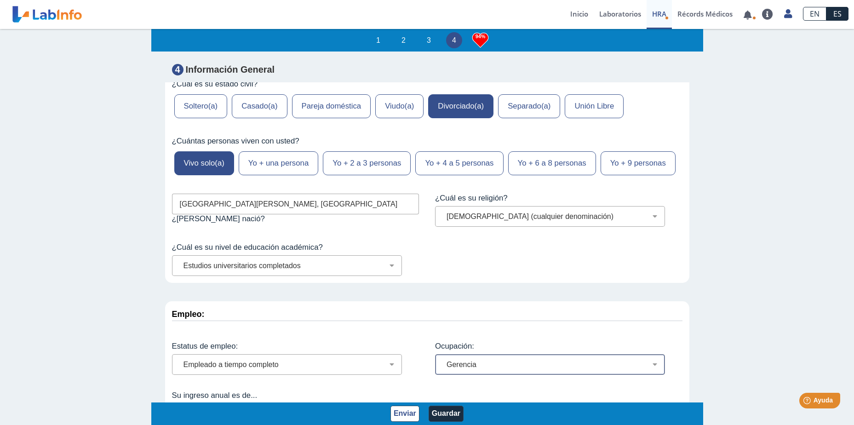
click at [443, 360] on select "Administración de empresas Servicios de protección Instalaciones, Reparaciones …" at bounding box center [554, 364] width 222 height 9
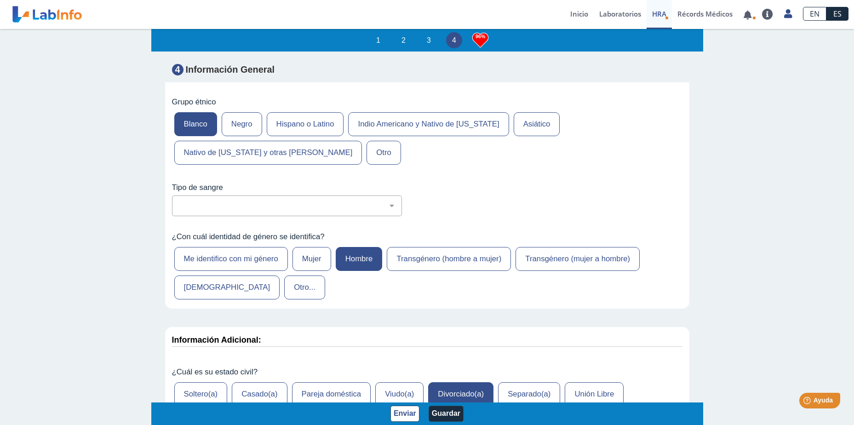
scroll to position [3470, 0]
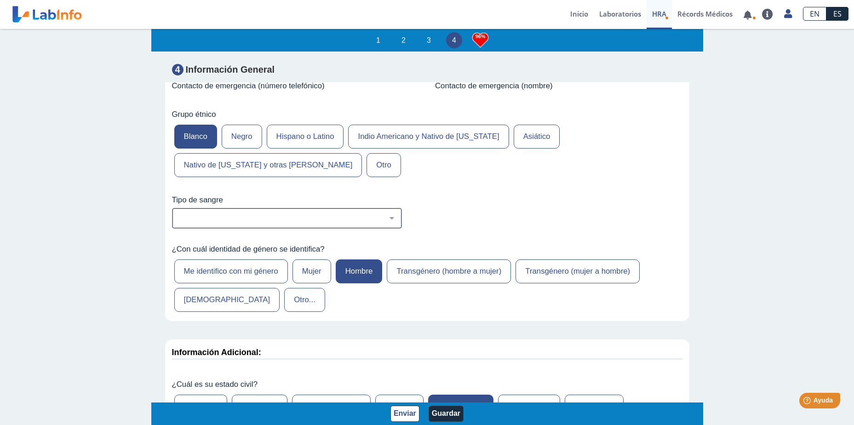
click at [390, 214] on select "No estoy seguro O Negativo O Positivo A Negativo A Positivo B Negativo B Positi…" at bounding box center [291, 218] width 222 height 9
select select "1: 227"
click at [180, 214] on select "No estoy seguro O Negativo O Positivo A Negativo A Positivo B Negativo B Positi…" at bounding box center [291, 218] width 222 height 9
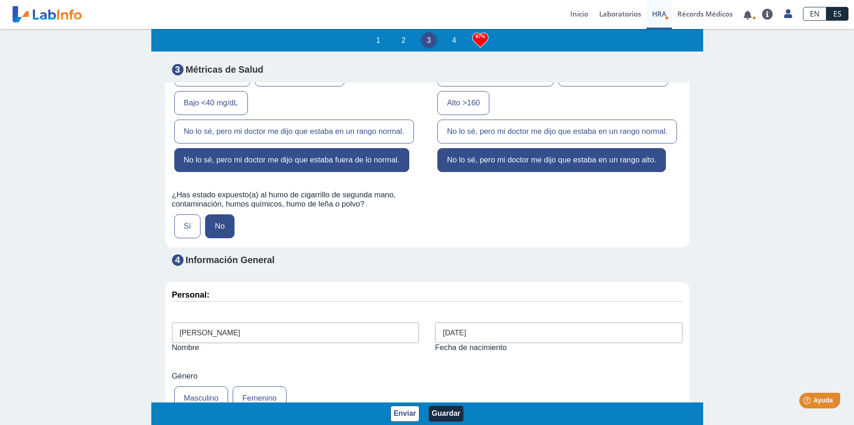
scroll to position [3059, 0]
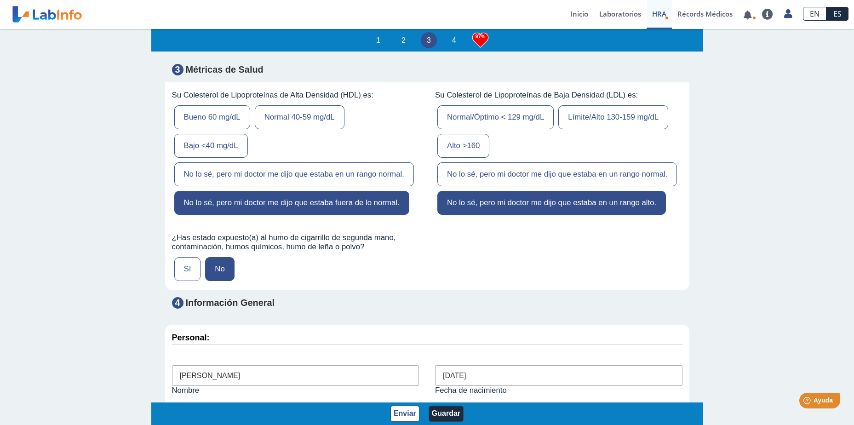
click at [180, 257] on label "Sí" at bounding box center [187, 269] width 27 height 24
click at [0, 0] on input "Sí" at bounding box center [0, 0] width 0 height 0
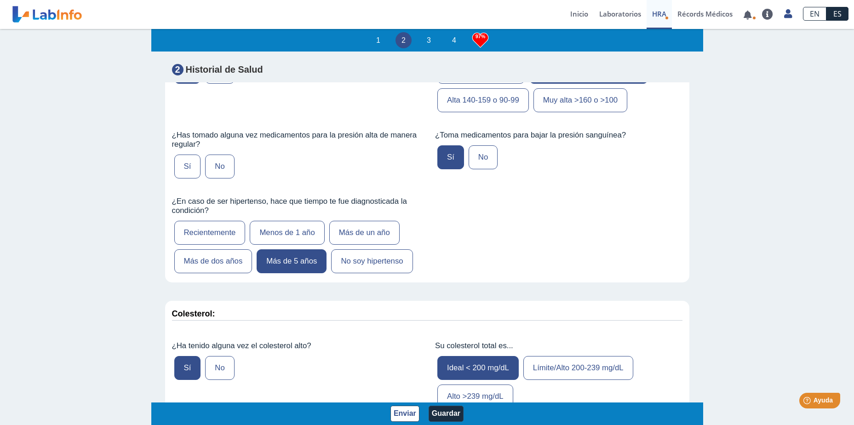
scroll to position [1091, 0]
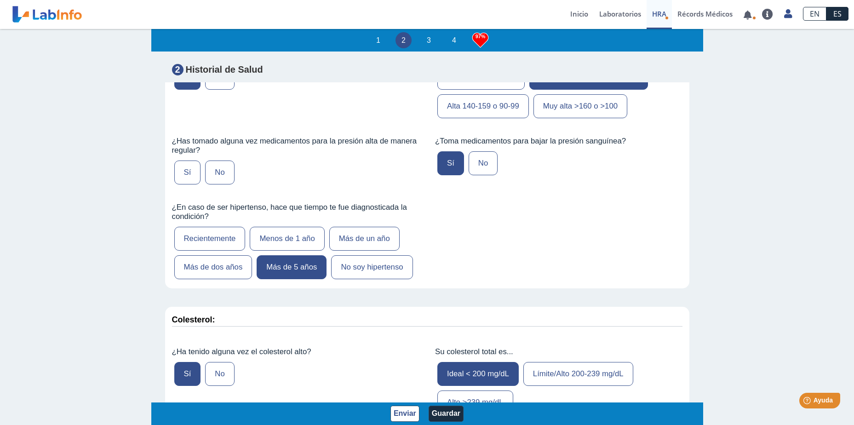
click at [179, 171] on label "Sí" at bounding box center [187, 173] width 27 height 24
click at [0, 0] on input "Sí" at bounding box center [0, 0] width 0 height 0
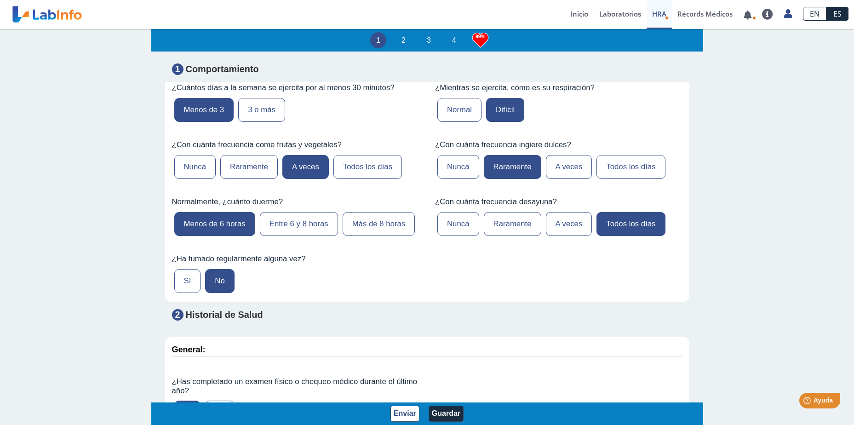
scroll to position [618, 0]
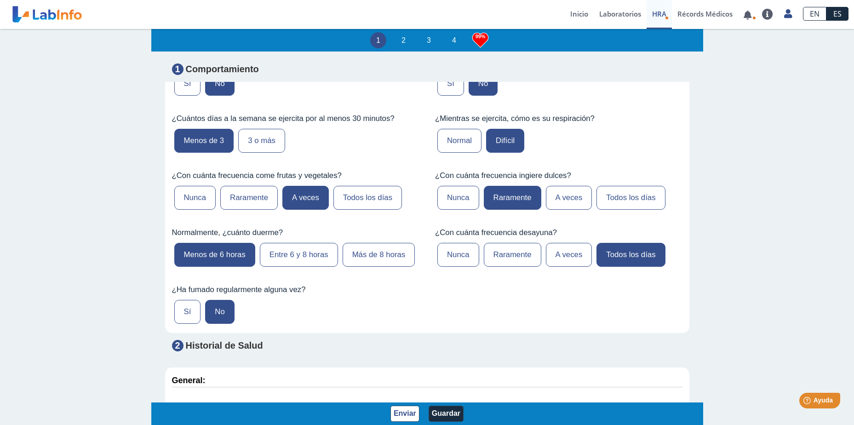
click at [362, 198] on label "Todos los días" at bounding box center [367, 198] width 69 height 24
click at [0, 0] on input "Todos los días" at bounding box center [0, 0] width 0 height 0
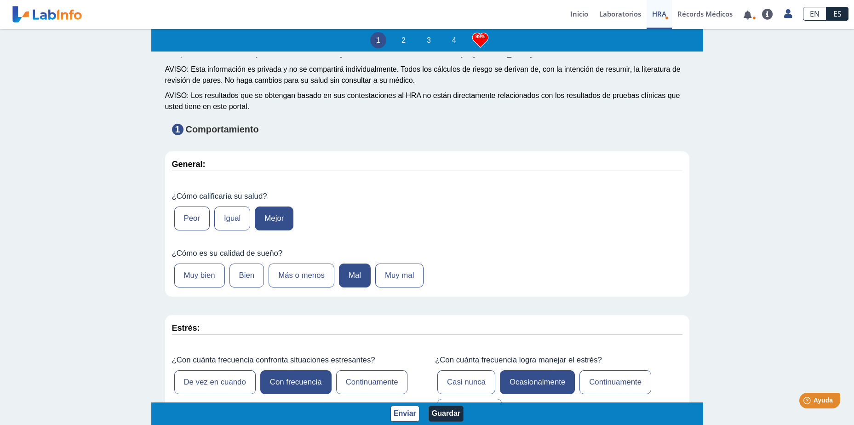
scroll to position [0, 0]
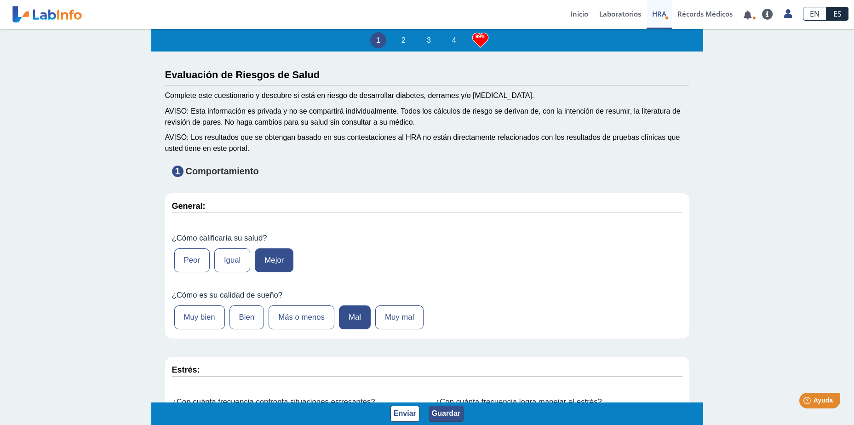
click at [448, 415] on button "Guardar" at bounding box center [446, 414] width 35 height 16
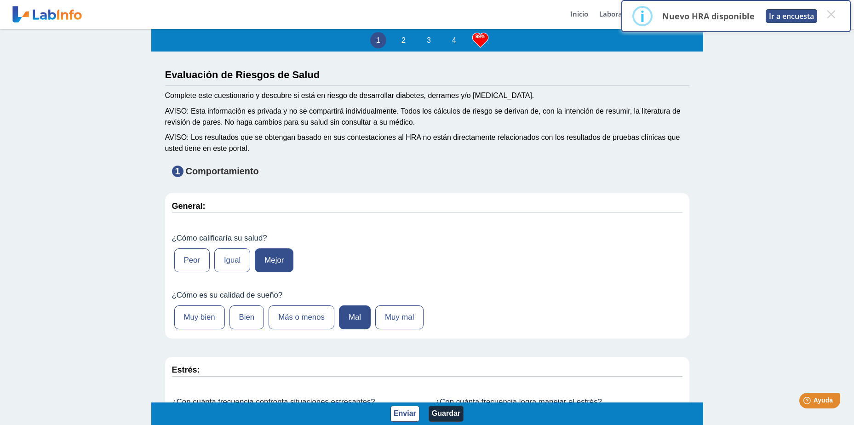
click at [790, 12] on button "Ir a encuesta" at bounding box center [792, 16] width 52 height 14
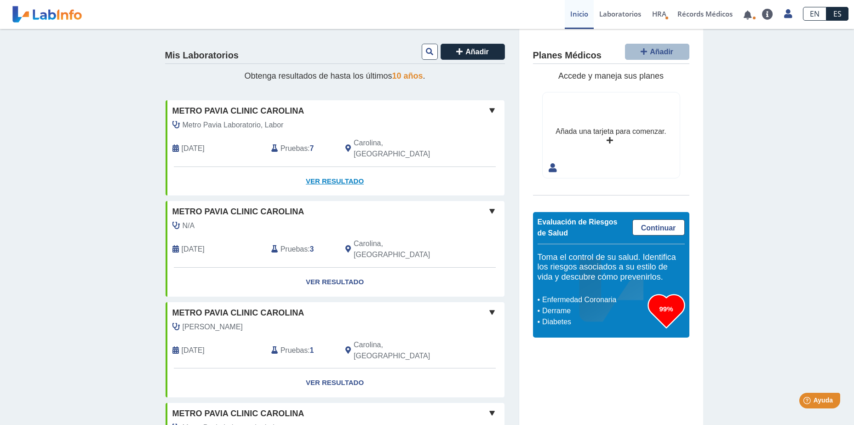
click at [333, 170] on link "Ver Resultado" at bounding box center [335, 181] width 339 height 29
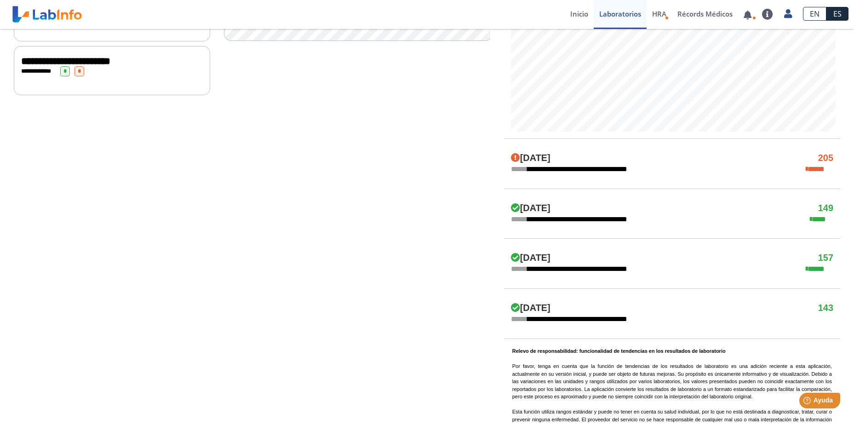
scroll to position [446, 0]
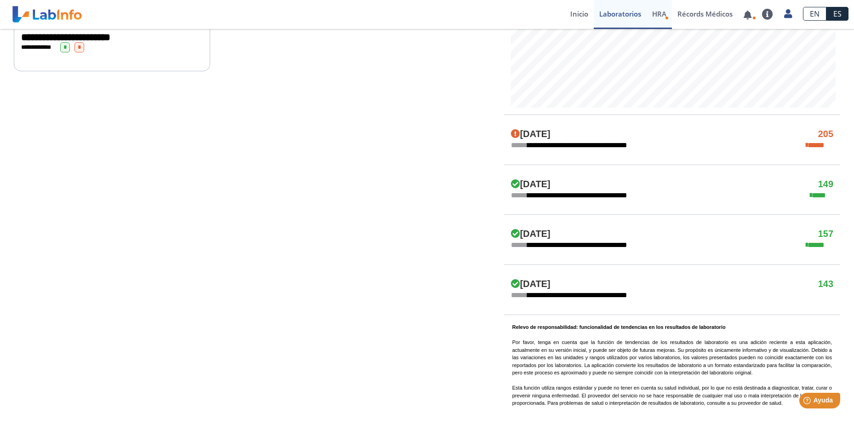
click at [661, 12] on span "HRA" at bounding box center [659, 13] width 14 height 9
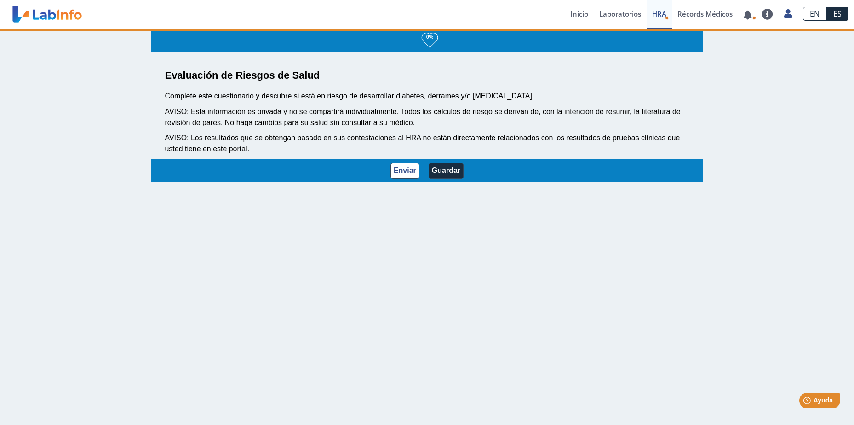
scroll to position [1, 0]
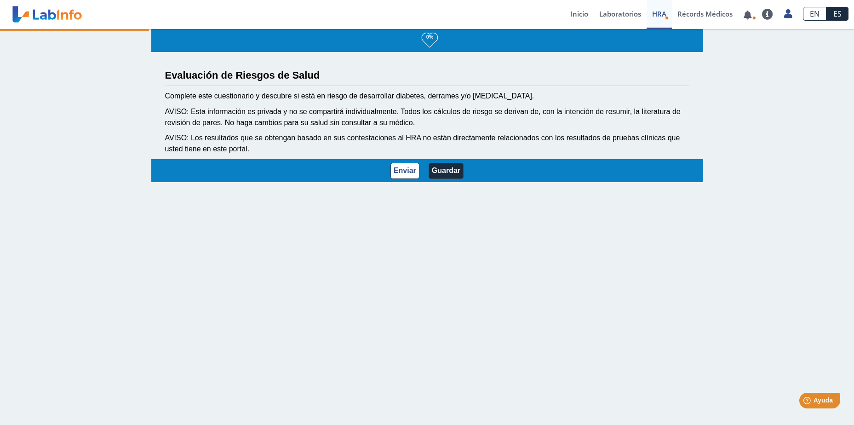
select select "1: 216"
select select "7: 280"
select select "2: 134"
select select "16: 183"
select select "6: 148"
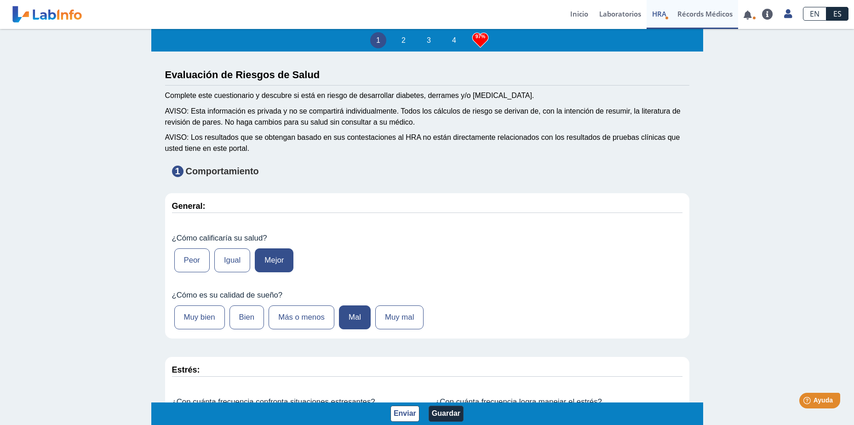
click at [702, 16] on link "Récords Médicos" at bounding box center [705, 14] width 66 height 29
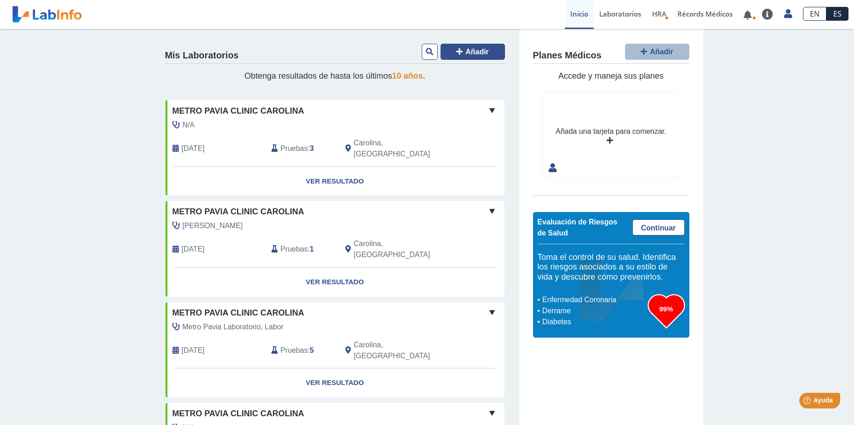
click at [471, 50] on span "Añadir" at bounding box center [477, 52] width 23 height 8
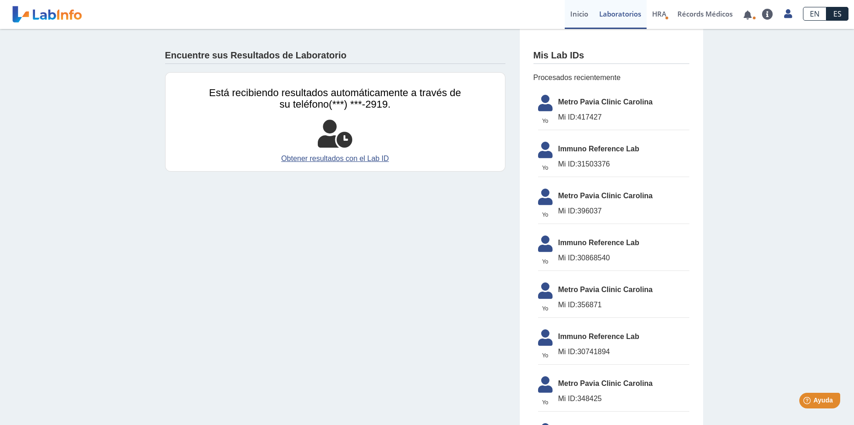
click at [578, 11] on link "Inicio" at bounding box center [579, 14] width 29 height 29
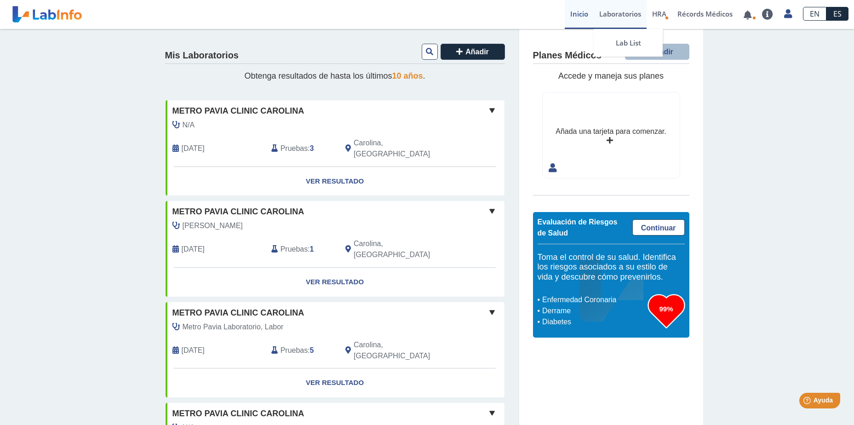
click at [624, 13] on link "Laboratorios" at bounding box center [620, 14] width 53 height 29
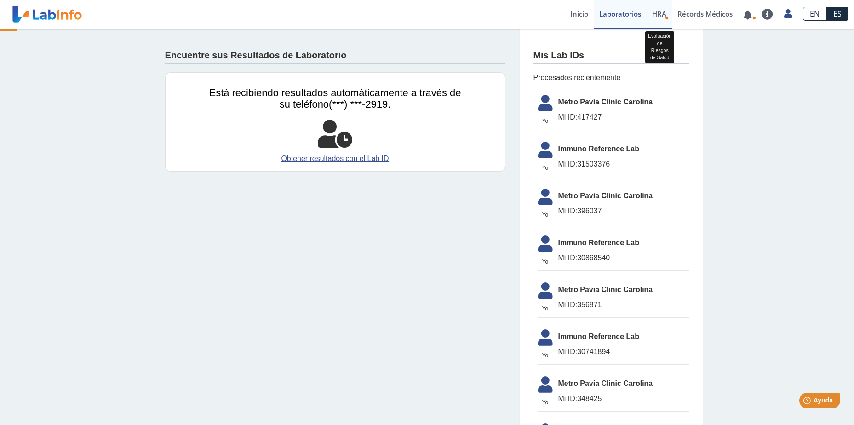
click at [662, 14] on span "HRA" at bounding box center [659, 13] width 14 height 9
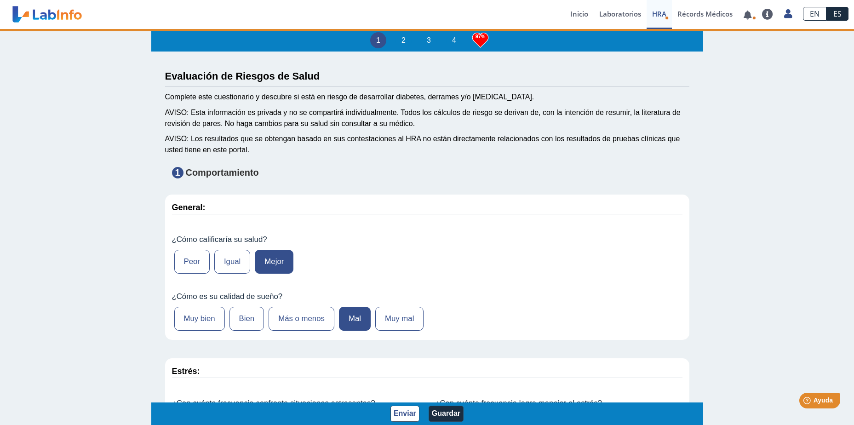
type input "190"
type input "Pedro Mounier"
type input "1963-01-19"
type input "(787) 607-2252"
type input "Zoraida Fabregas Sotelo"
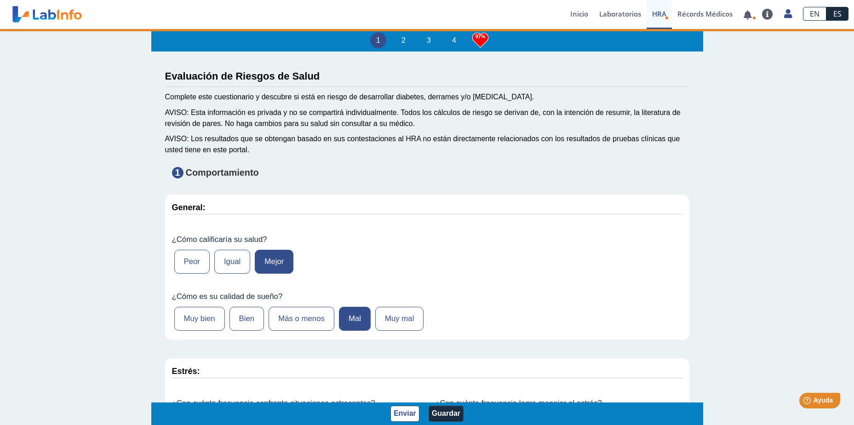
select select
type input "San Juan, PR"
select select "1: 216"
select select "7: 280"
select select "2: 134"
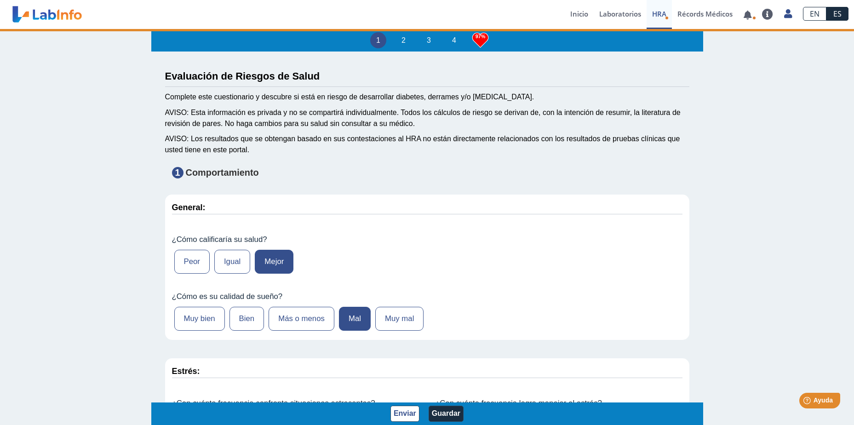
select select "16: 183"
select select "6: 148"
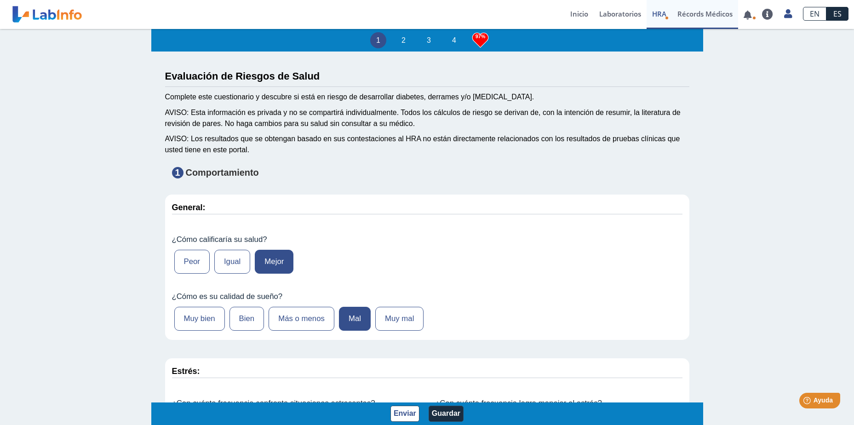
click at [694, 13] on link "Récords Médicos" at bounding box center [705, 14] width 66 height 29
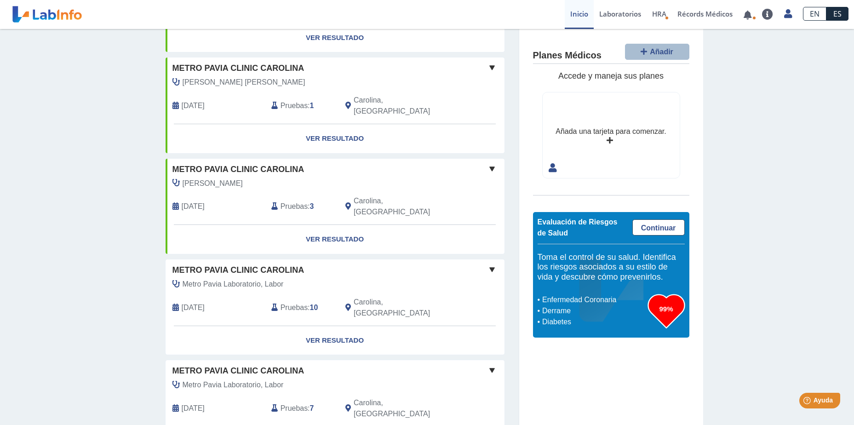
scroll to position [430, 0]
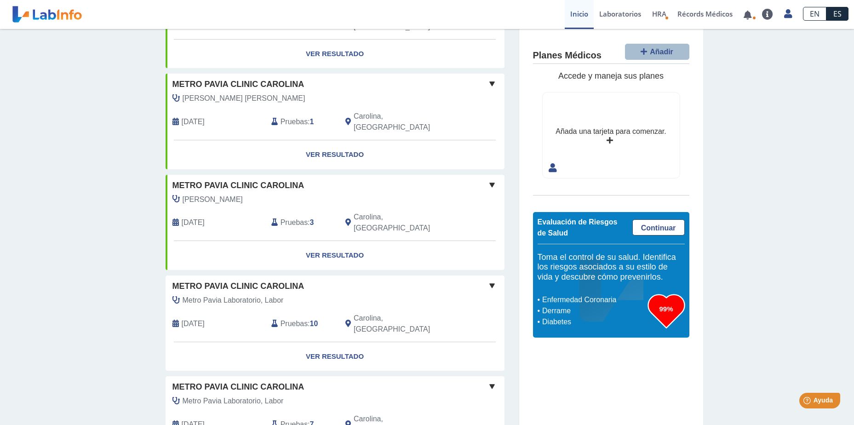
click at [277, 295] on span "Metro Pavia Laboratorio, Labor" at bounding box center [233, 300] width 101 height 11
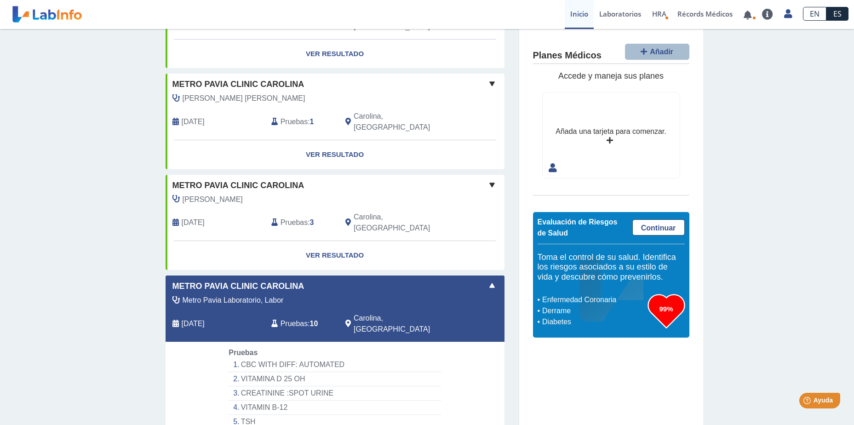
click at [277, 295] on span "Metro Pavia Laboratorio, Labor" at bounding box center [233, 300] width 101 height 11
click at [279, 295] on span "Metro Pavia Laboratorio, Labor" at bounding box center [233, 300] width 101 height 11
click at [303, 358] on li "CBC WITH DIFF: AUTOMATED" at bounding box center [335, 365] width 212 height 14
click at [279, 401] on li "VITAMIN B-12" at bounding box center [335, 408] width 212 height 14
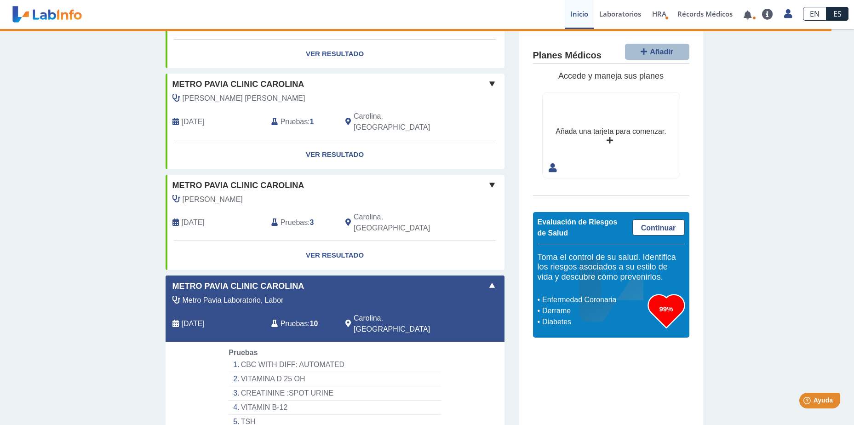
click at [491, 280] on span at bounding box center [492, 285] width 11 height 11
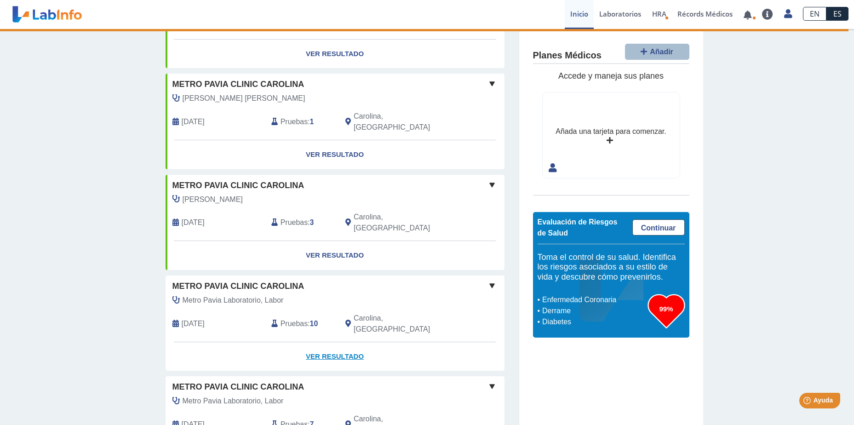
drag, startPoint x: 297, startPoint y: 236, endPoint x: 341, endPoint y: 276, distance: 59.3
click at [341, 342] on link "Ver Resultado" at bounding box center [335, 356] width 339 height 29
click at [334, 342] on link "Ver Resultado" at bounding box center [335, 356] width 339 height 29
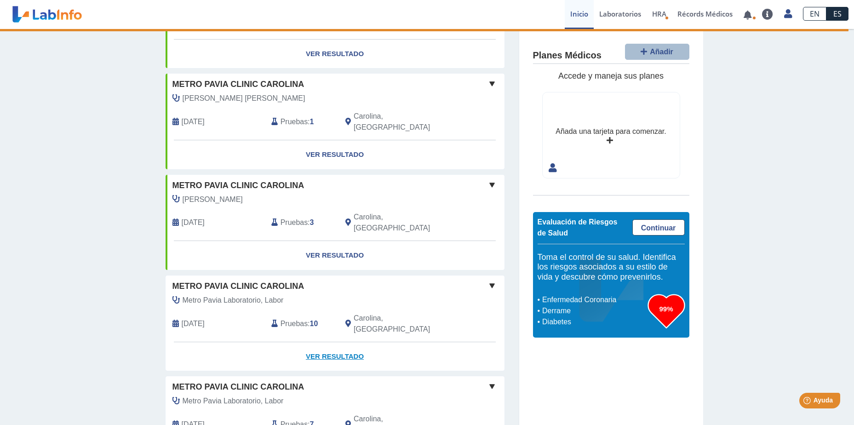
click at [330, 342] on link "Ver Resultado" at bounding box center [335, 356] width 339 height 29
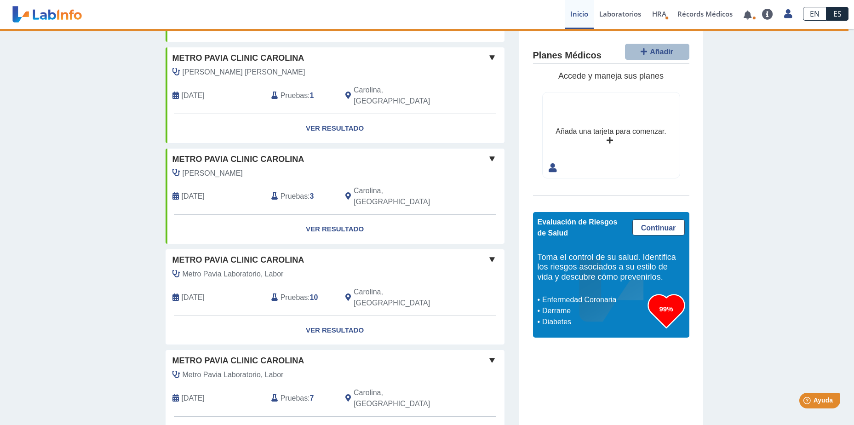
scroll to position [461, 0]
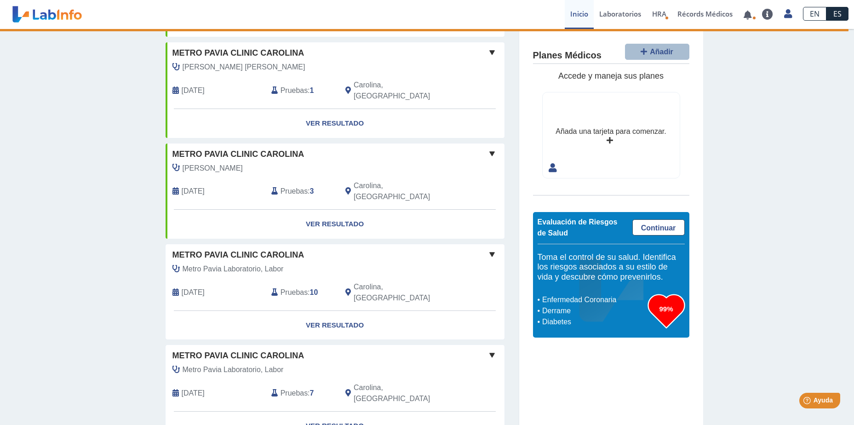
click at [242, 264] on span "Metro Pavia Laboratorio, Labor" at bounding box center [233, 269] width 101 height 11
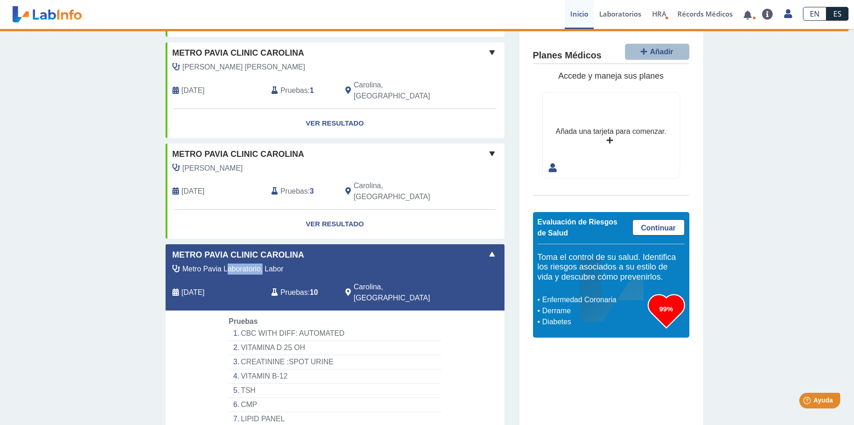
click at [245, 264] on span "Metro Pavia Laboratorio, Labor" at bounding box center [233, 269] width 101 height 11
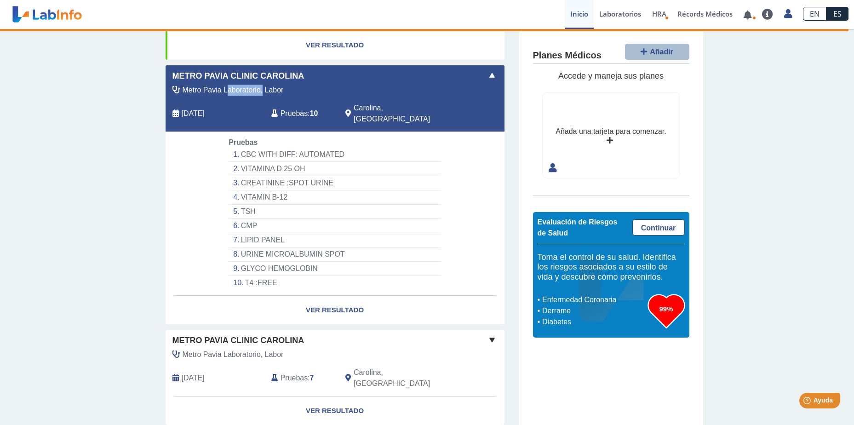
scroll to position [644, 0]
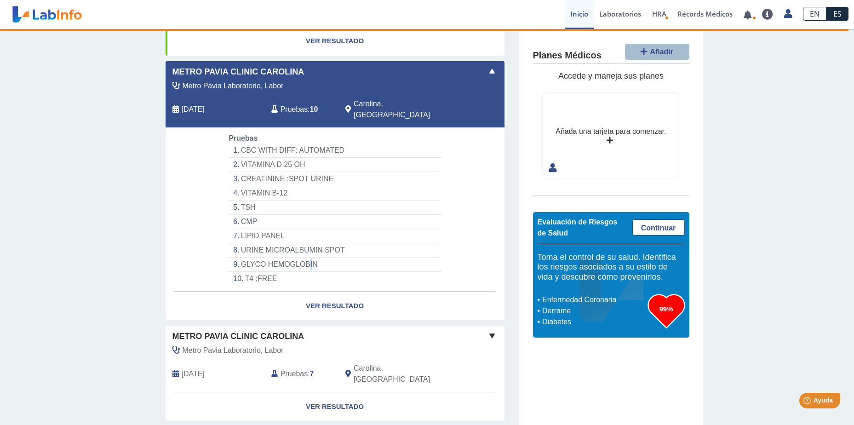
click at [299, 258] on li "GLYCO HEMOGLOBIN" at bounding box center [335, 265] width 212 height 14
click at [296, 258] on li "GLYCO HEMOGLOBIN" at bounding box center [335, 265] width 212 height 14
drag, startPoint x: 296, startPoint y: 187, endPoint x: 270, endPoint y: 188, distance: 26.3
drag, startPoint x: 270, startPoint y: 188, endPoint x: 254, endPoint y: 184, distance: 16.7
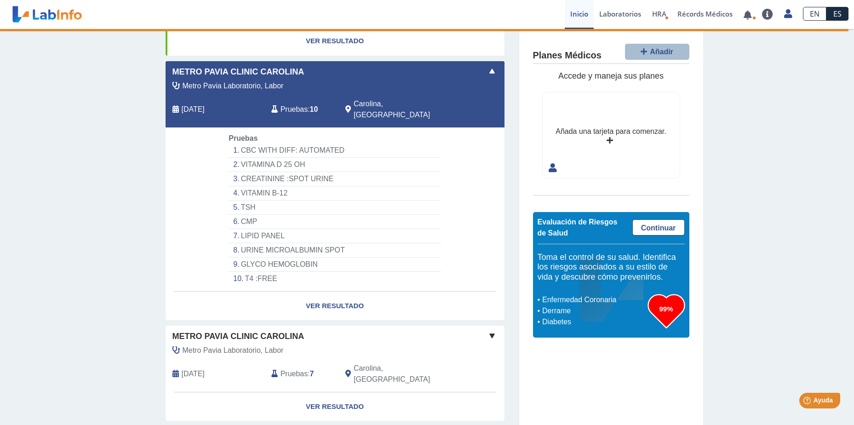
click at [254, 258] on li "GLYCO HEMOGLOBIN" at bounding box center [335, 265] width 212 height 14
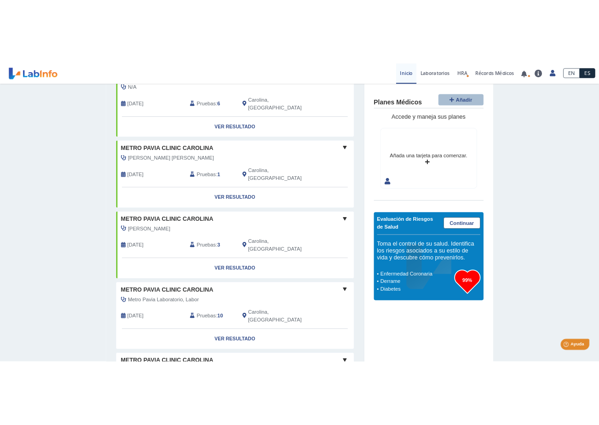
scroll to position [404, 0]
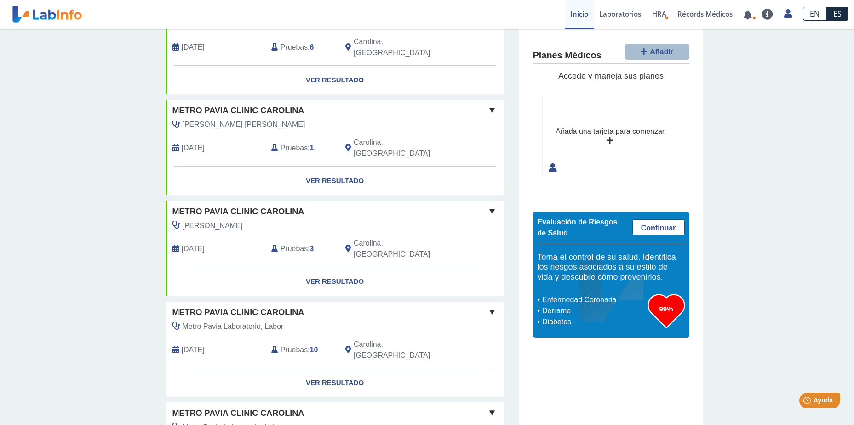
drag, startPoint x: 271, startPoint y: 255, endPoint x: 236, endPoint y: 279, distance: 42.1
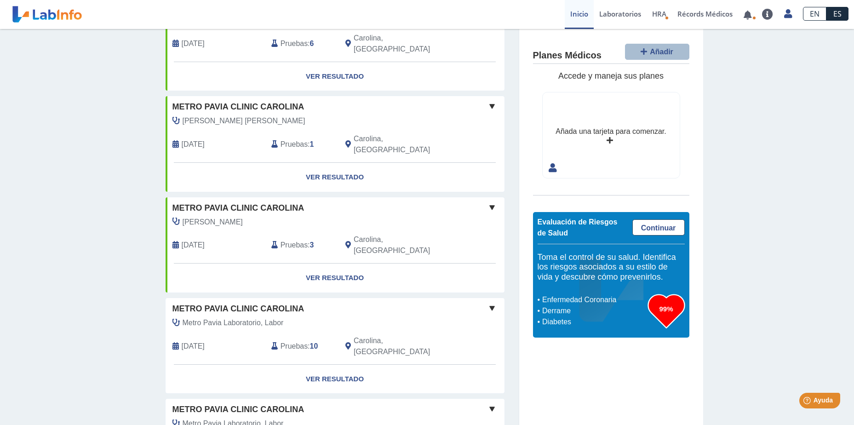
scroll to position [421, 0]
